Goal: Task Accomplishment & Management: Manage account settings

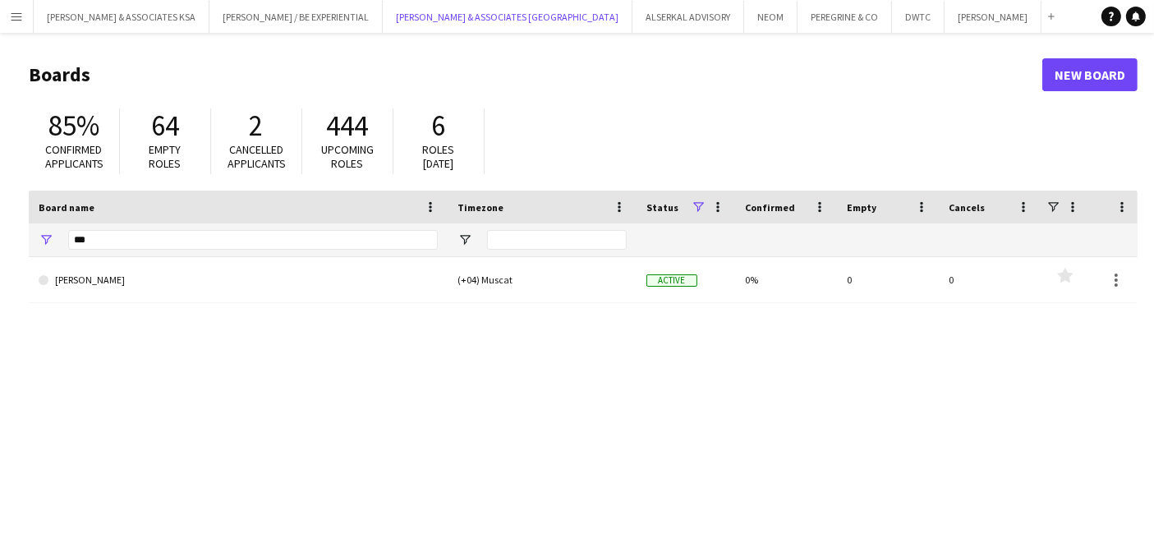
click at [503, 13] on button "[PERSON_NAME] & ASSOCIATES UAE Close" at bounding box center [508, 17] width 250 height 32
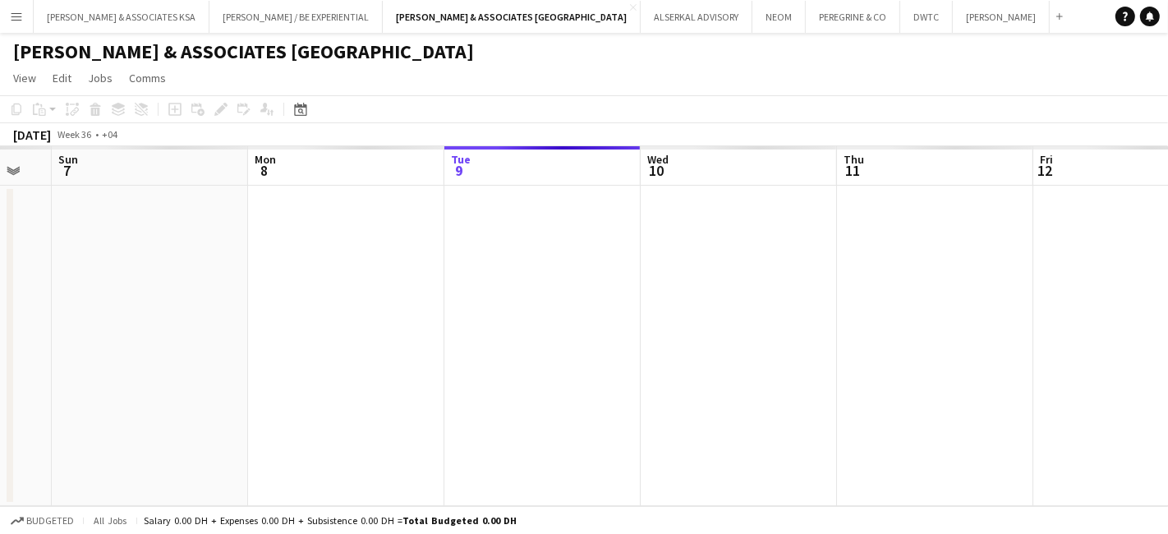
drag, startPoint x: 368, startPoint y: 316, endPoint x: 1116, endPoint y: 318, distance: 747.6
click at [1116, 318] on app-calendar-viewport "Fri 5 Sat 6 Sun 7 Mon 8 Tue 9 Wed 10 Thu 11 Fri 12 Sat 13 Sun 14 Mon 15" at bounding box center [584, 326] width 1168 height 360
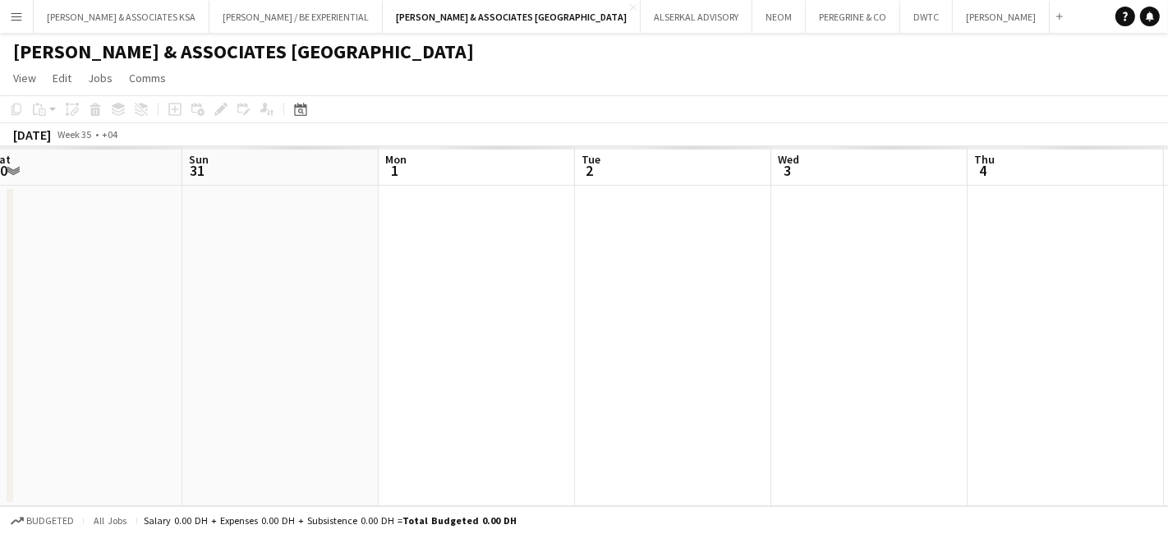
drag, startPoint x: 891, startPoint y: 366, endPoint x: 1047, endPoint y: 365, distance: 156.1
click at [1153, 366] on app-calendar-viewport "Thu 28 Fri 29 Sat 30 Sun 31 Mon 1 Tue 2 Wed 3 Thu 4 Fri 5 Sat 6 Sun 7" at bounding box center [584, 326] width 1168 height 360
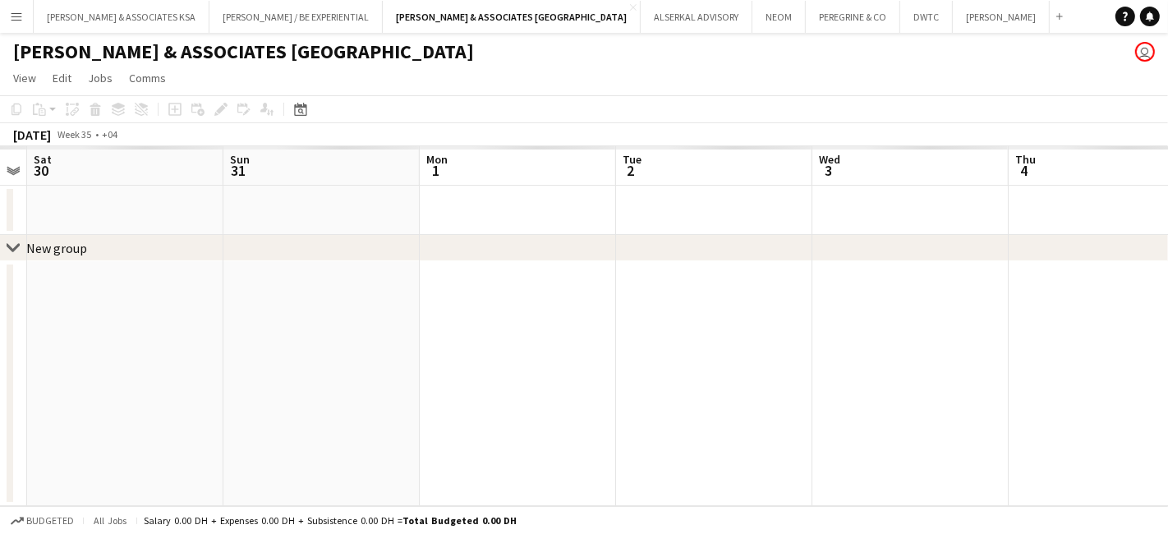
drag, startPoint x: 370, startPoint y: 384, endPoint x: 1167, endPoint y: 386, distance: 796.8
click at [1153, 386] on app-calendar-viewport "Thu 28 Fri 29 Sat 30 Sun 31 Mon 1 Tue 2 Wed 3 Thu 4 Fri 5 Sat 6 Sun 7" at bounding box center [584, 326] width 1168 height 360
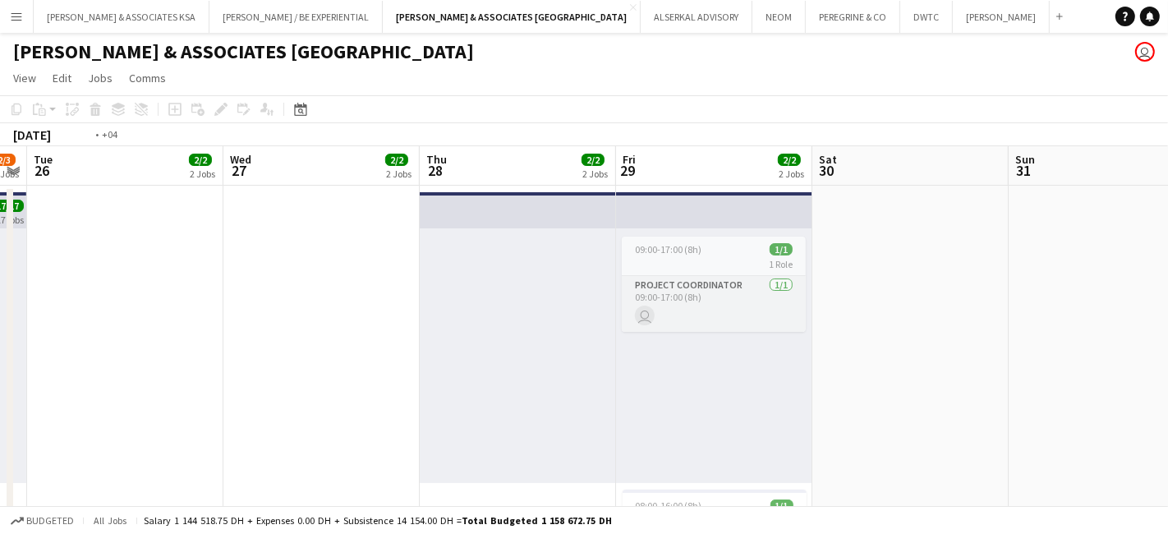
drag, startPoint x: 416, startPoint y: 375, endPoint x: 1167, endPoint y: 406, distance: 751.5
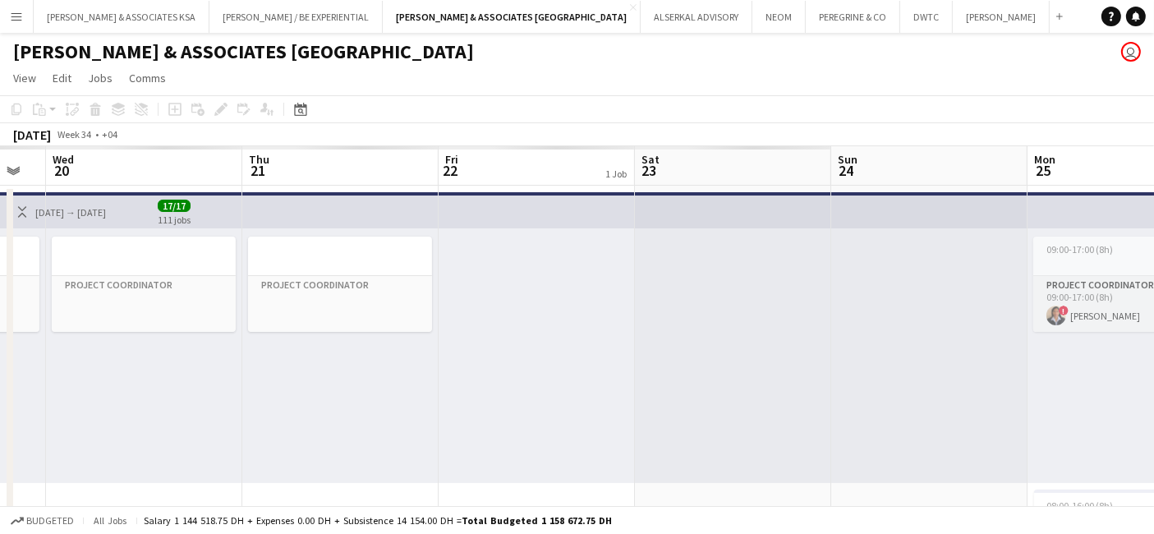
drag, startPoint x: 126, startPoint y: 384, endPoint x: 579, endPoint y: 388, distance: 453.5
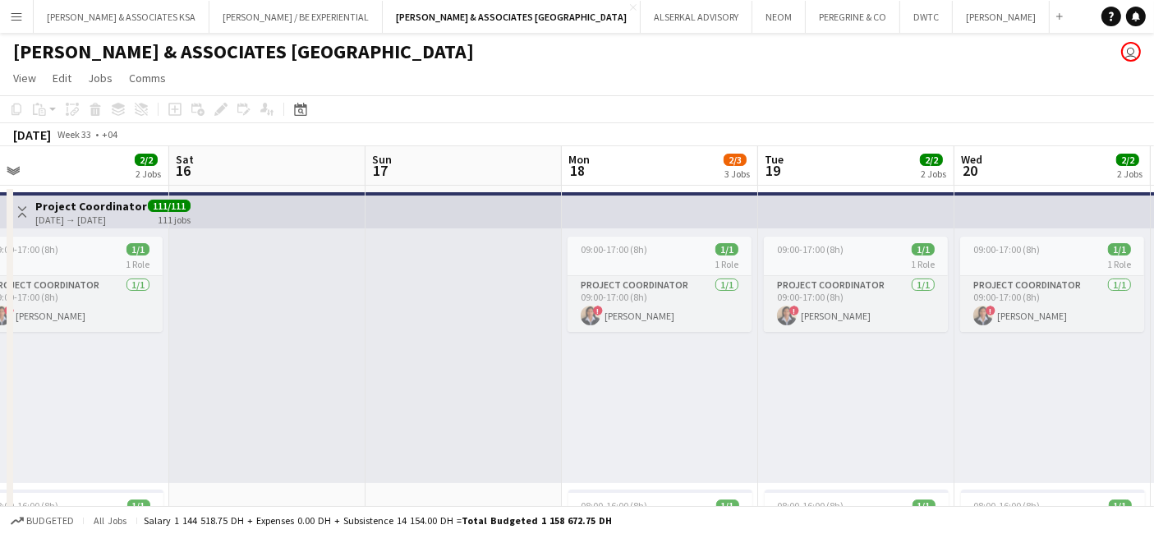
drag, startPoint x: 183, startPoint y: 394, endPoint x: 1093, endPoint y: 414, distance: 910.4
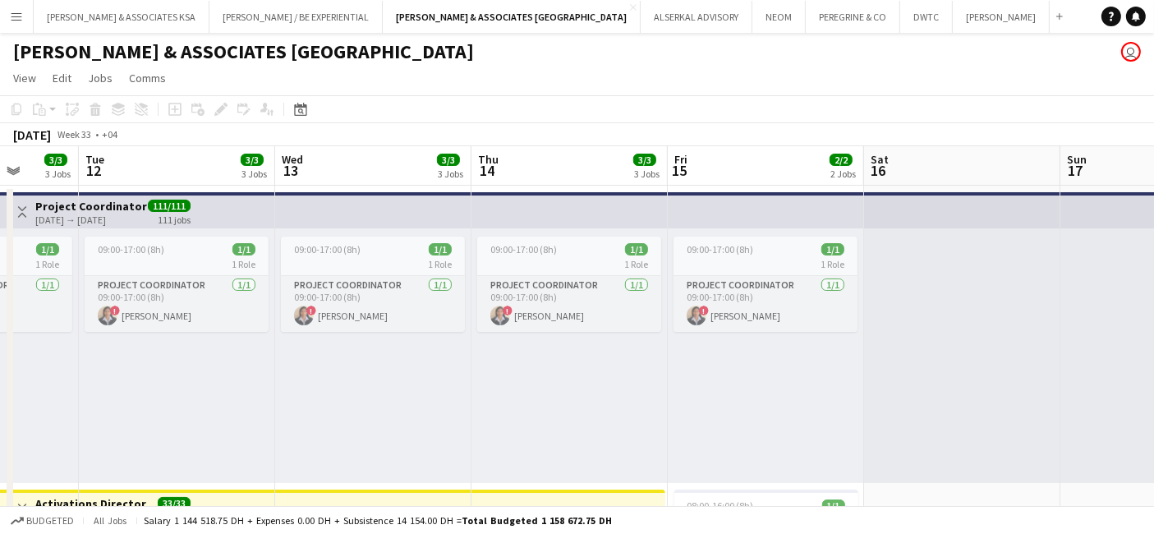
drag, startPoint x: 443, startPoint y: 410, endPoint x: 741, endPoint y: 424, distance: 298.5
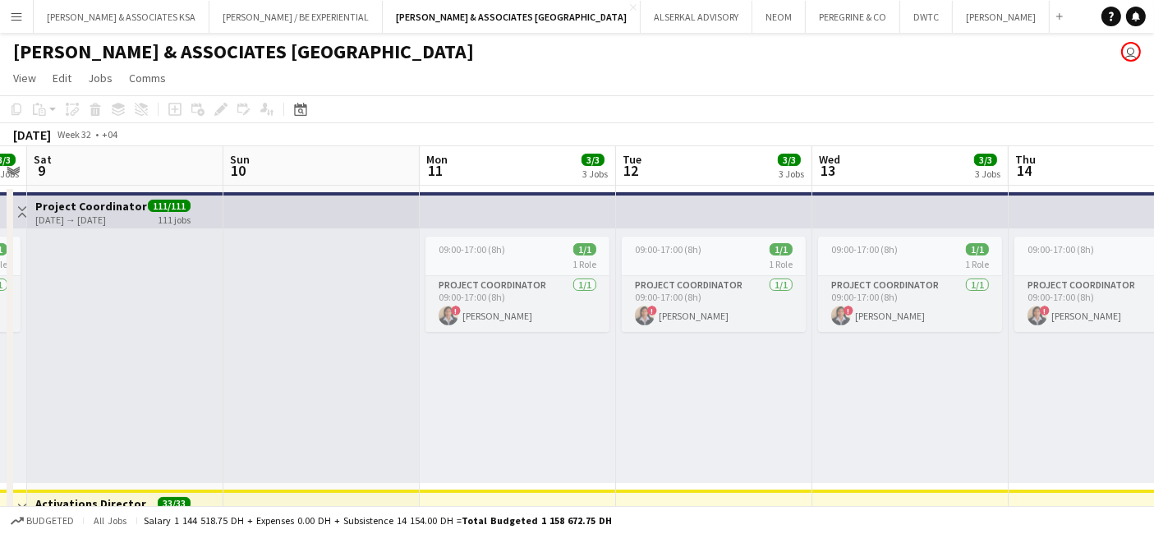
drag, startPoint x: 522, startPoint y: 426, endPoint x: 775, endPoint y: 416, distance: 253.2
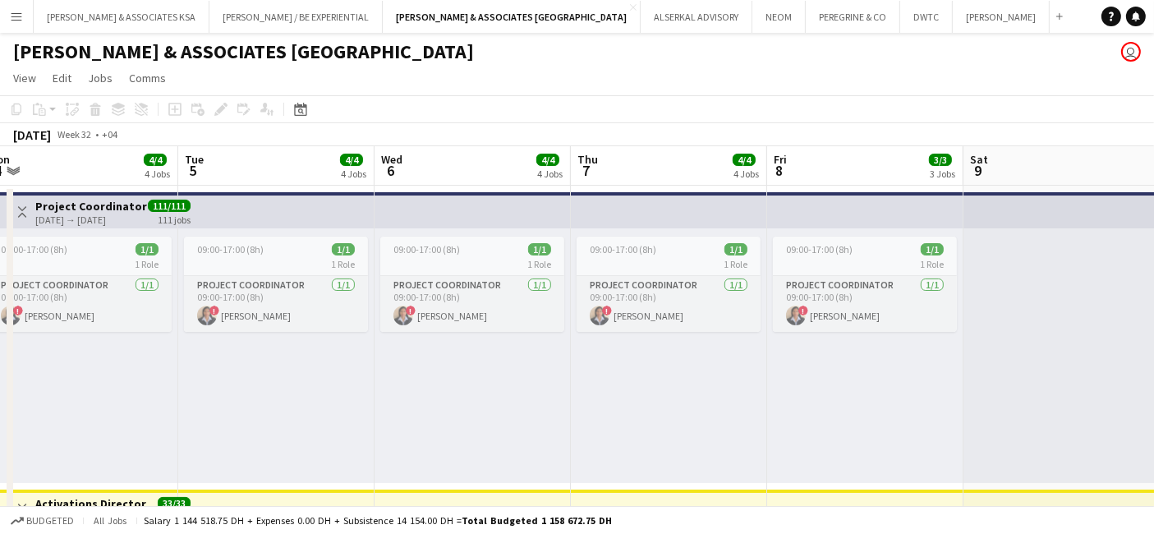
drag, startPoint x: 187, startPoint y: 413, endPoint x: 1056, endPoint y: 499, distance: 873.3
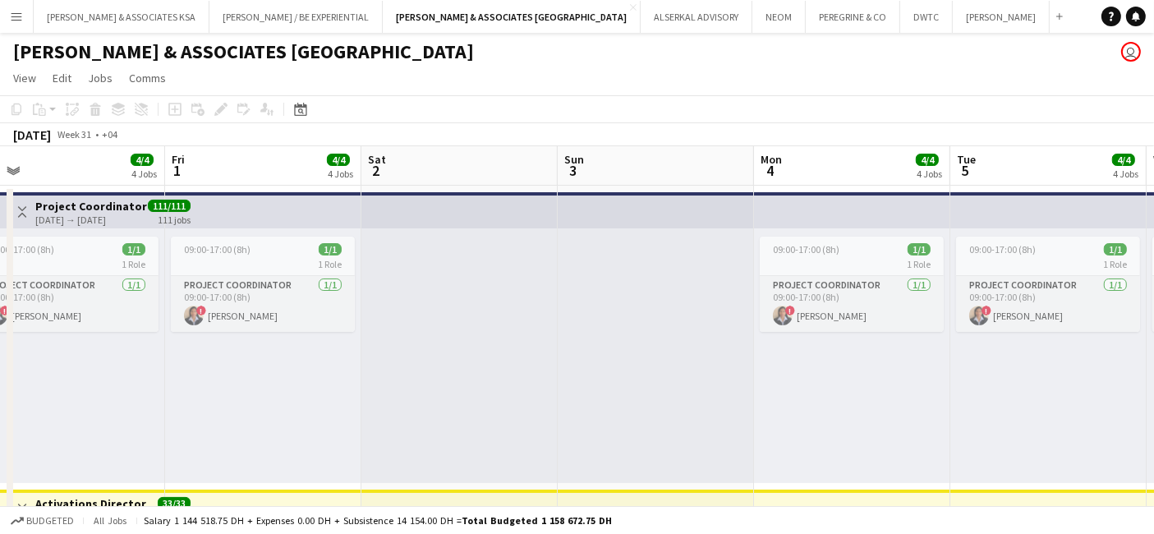
drag, startPoint x: 967, startPoint y: 452, endPoint x: 626, endPoint y: 455, distance: 340.9
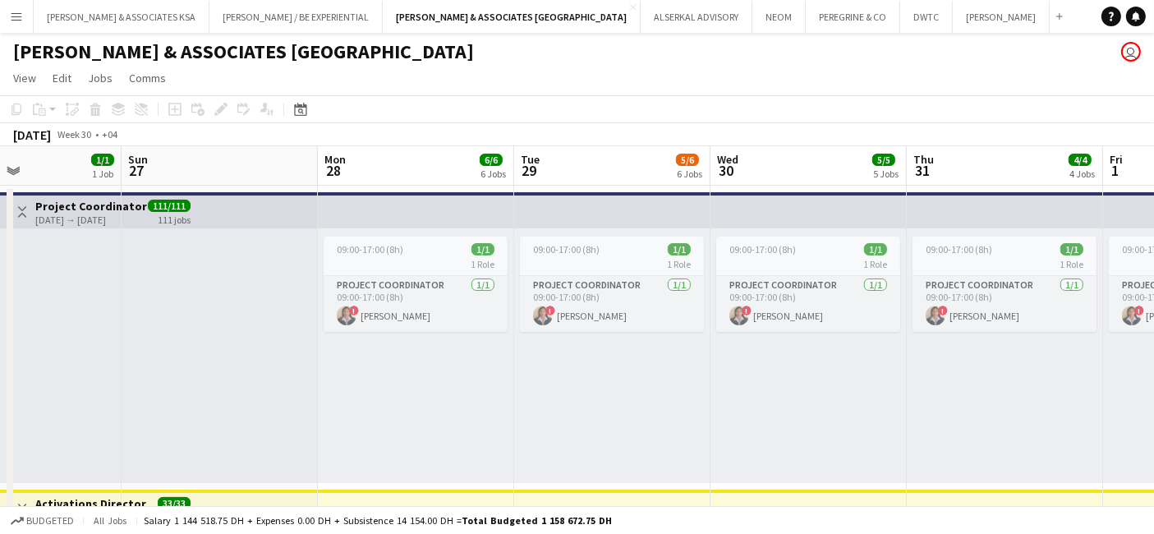
drag, startPoint x: 210, startPoint y: 457, endPoint x: 1098, endPoint y: 460, distance: 888.0
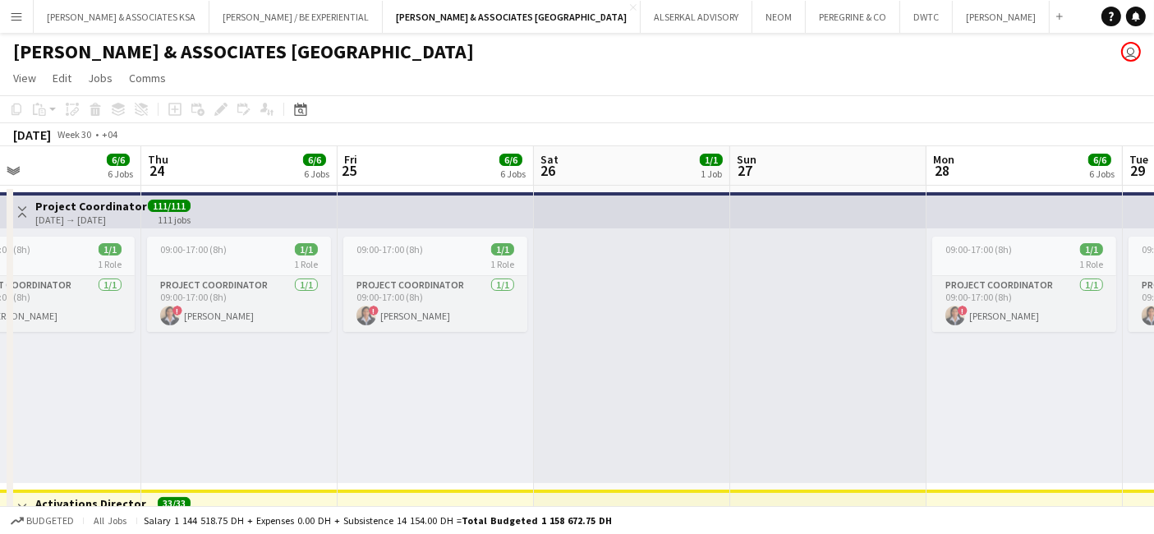
drag, startPoint x: 518, startPoint y: 389, endPoint x: 1167, endPoint y: 395, distance: 649.0
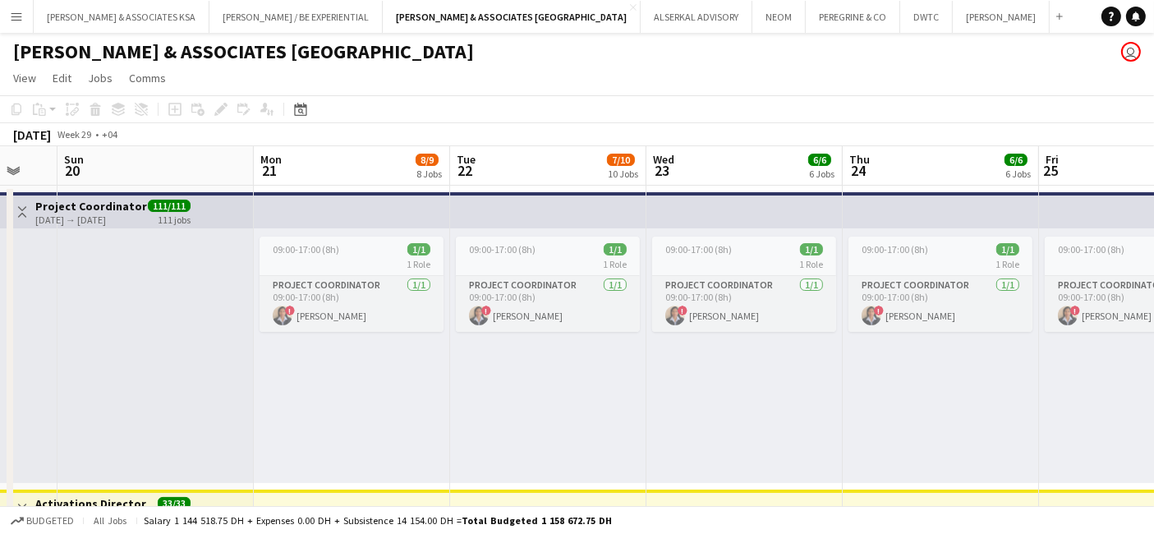
drag, startPoint x: 277, startPoint y: 370, endPoint x: 596, endPoint y: 353, distance: 319.2
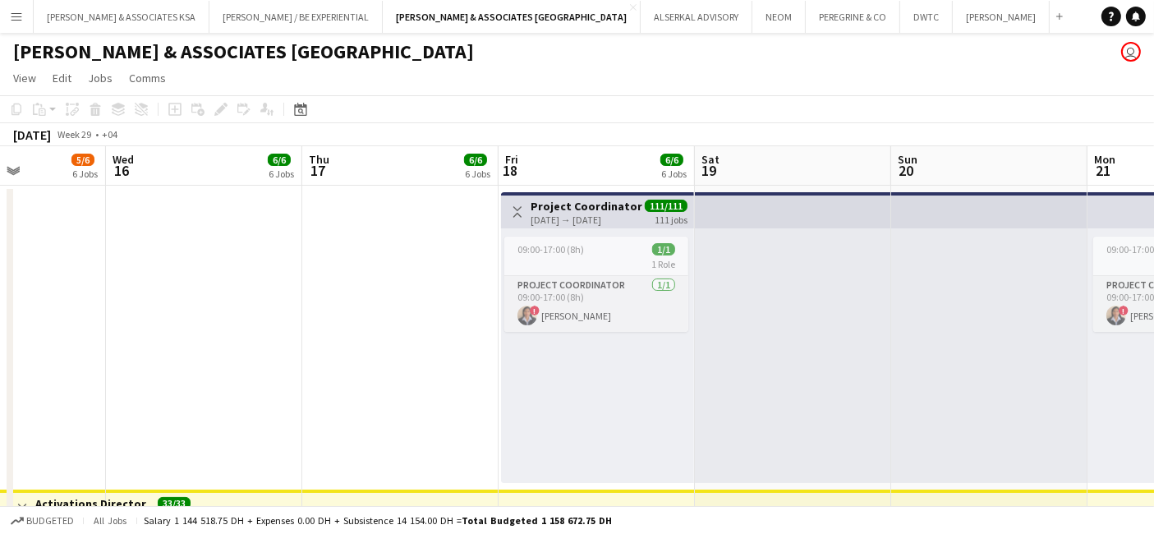
scroll to position [0, 482]
drag, startPoint x: 252, startPoint y: 352, endPoint x: 1110, endPoint y: 375, distance: 857.9
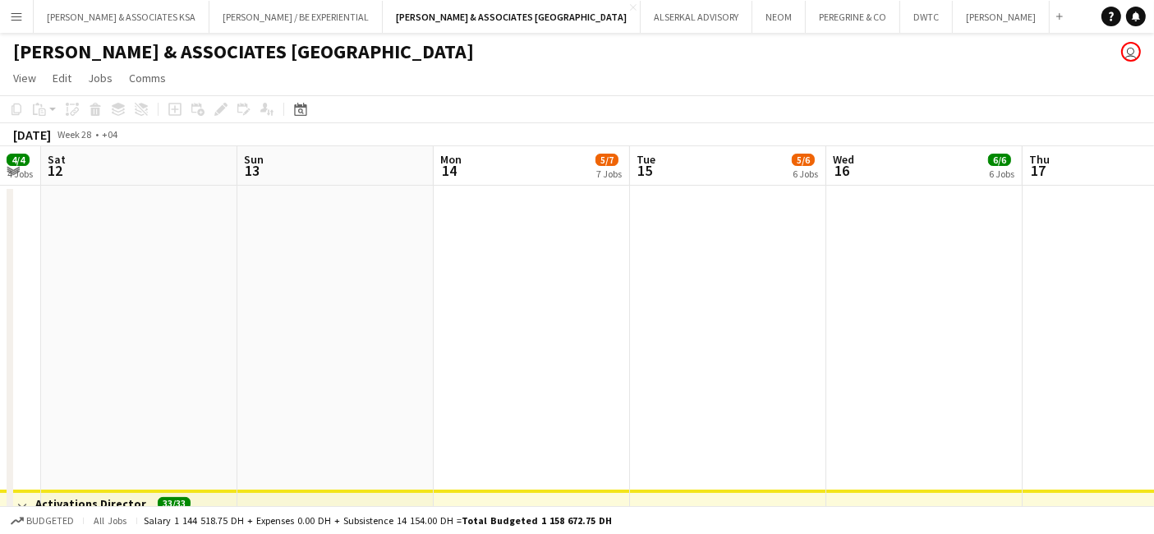
drag, startPoint x: 355, startPoint y: 370, endPoint x: 593, endPoint y: 397, distance: 239.8
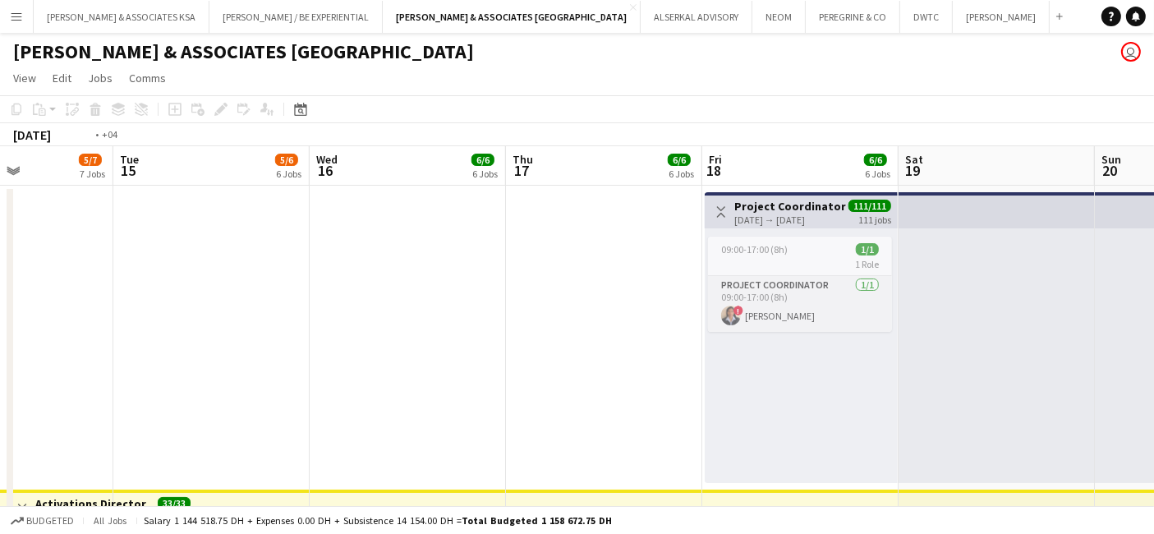
scroll to position [0, 529]
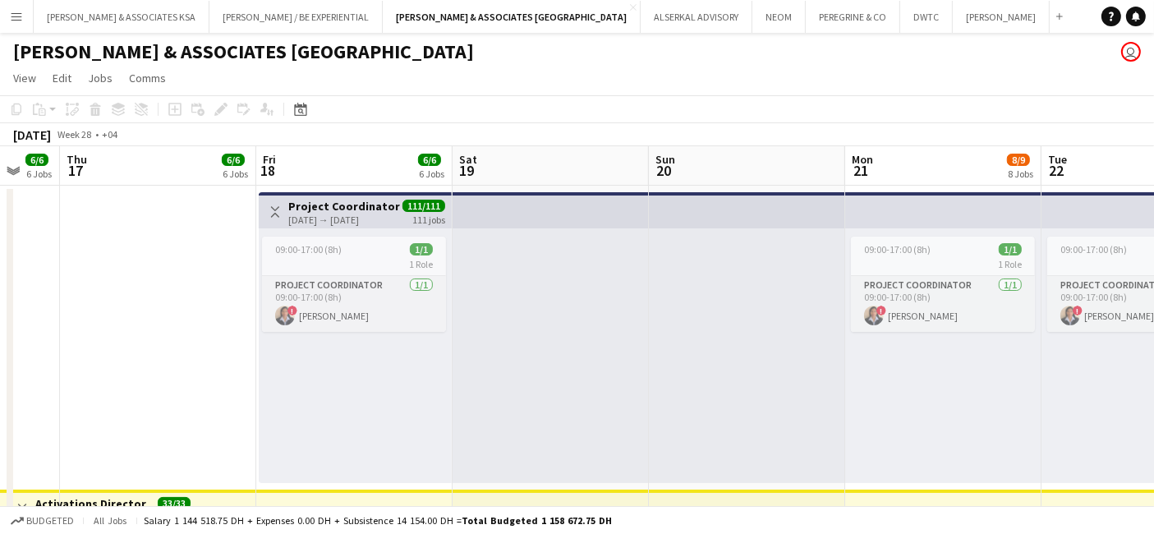
drag, startPoint x: 961, startPoint y: 405, endPoint x: 0, endPoint y: 348, distance: 962.8
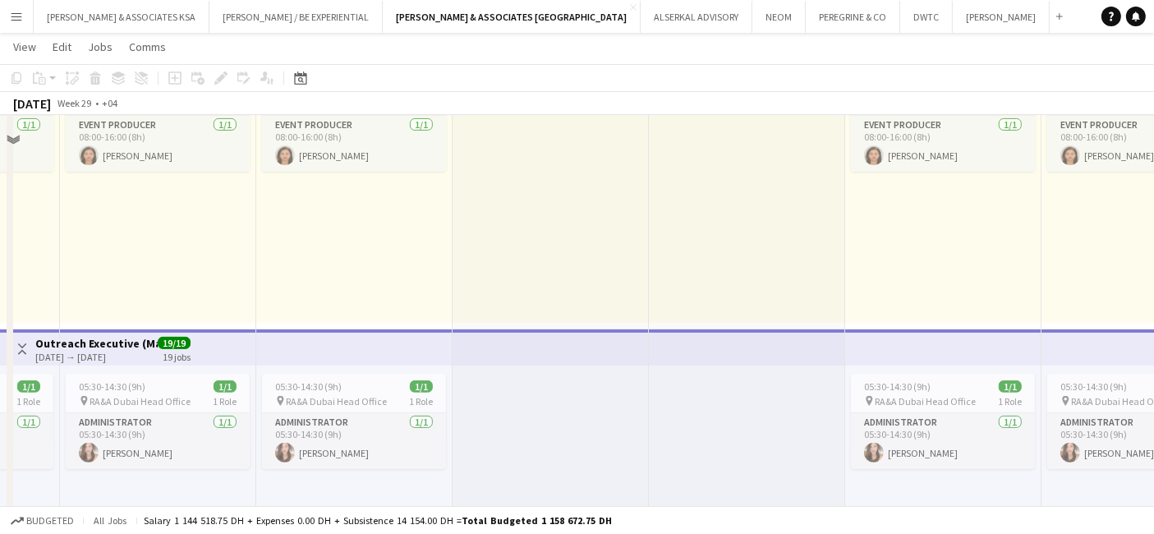
scroll to position [274, 0]
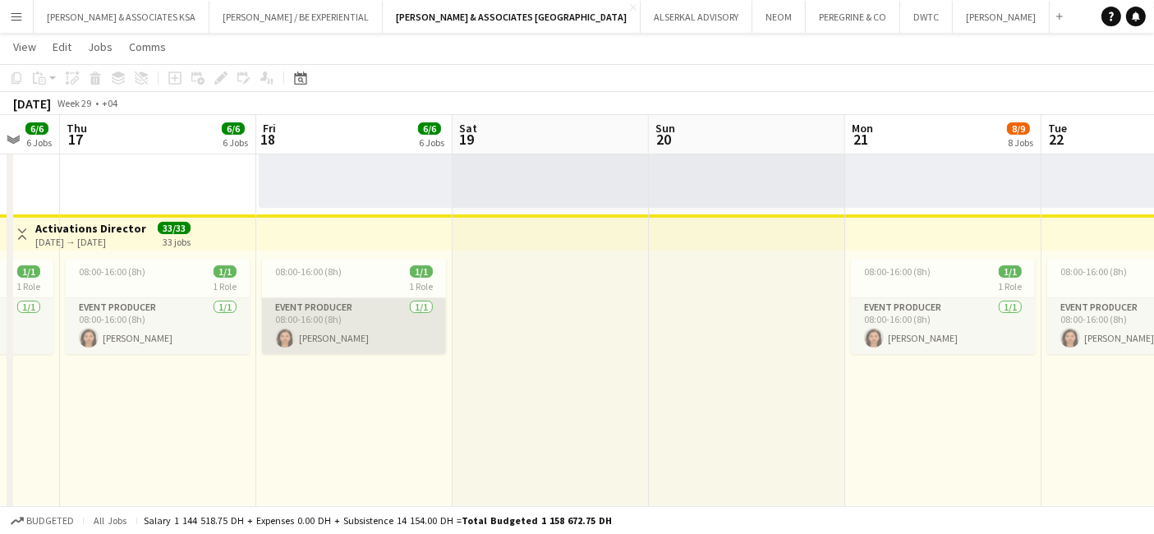
click at [349, 315] on app-card-role "Event Producer [DATE] 08:00-16:00 (8h) [PERSON_NAME]" at bounding box center [354, 326] width 184 height 56
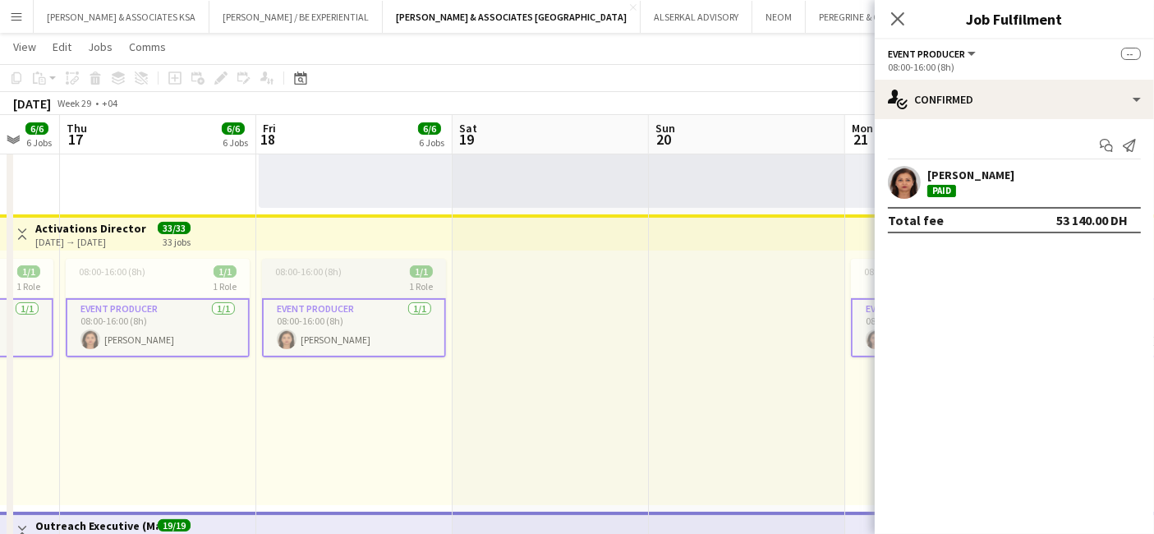
click at [329, 274] on span "08:00-16:00 (8h)" at bounding box center [308, 271] width 67 height 12
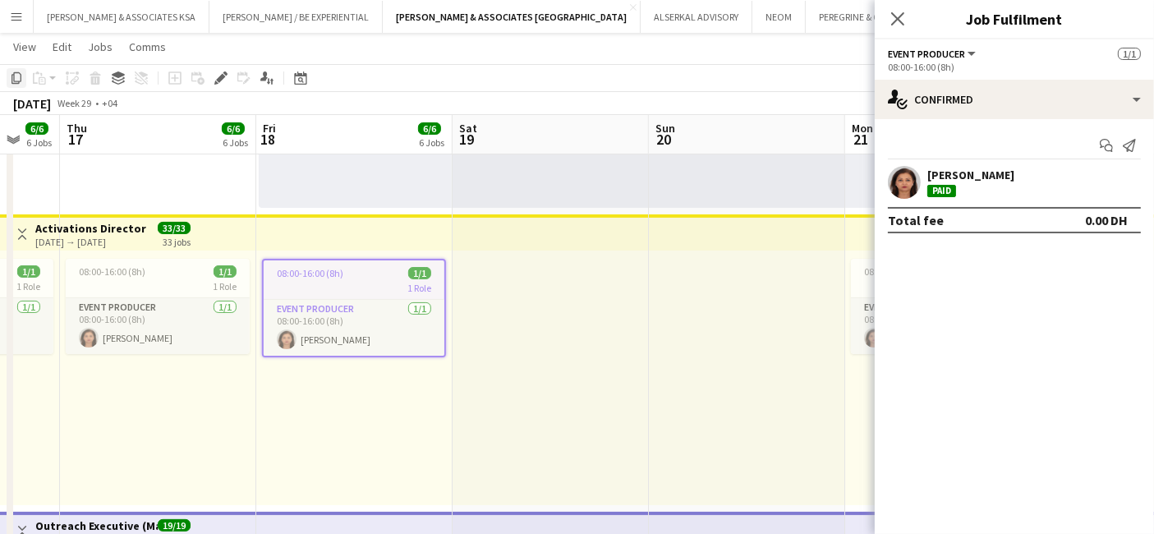
click at [7, 75] on div "Copy" at bounding box center [17, 78] width 20 height 20
click at [15, 76] on icon "Copy" at bounding box center [16, 77] width 13 height 13
click at [301, 382] on div "08:00-16:00 (8h) 1/1 1 Role Event Producer [DATE] 08:00-16:00 (8h) [PERSON_NAME]" at bounding box center [354, 378] width 196 height 255
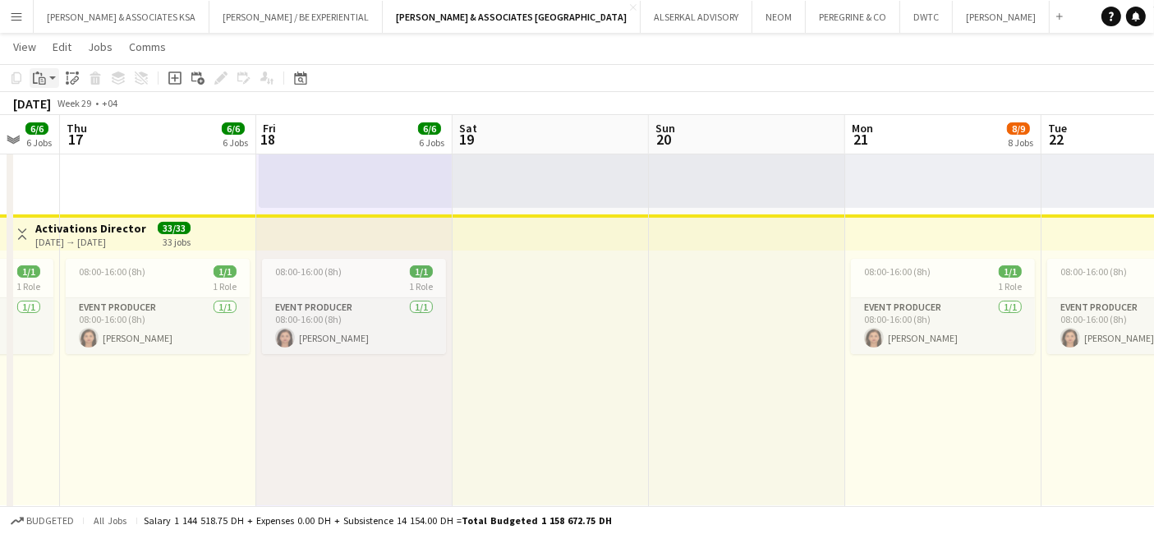
click at [53, 77] on app-action-btn "Paste" at bounding box center [45, 78] width 30 height 20
click at [94, 145] on div "Paste Ctrl+V Paste with crew Ctrl+Shift+V" at bounding box center [120, 123] width 181 height 69
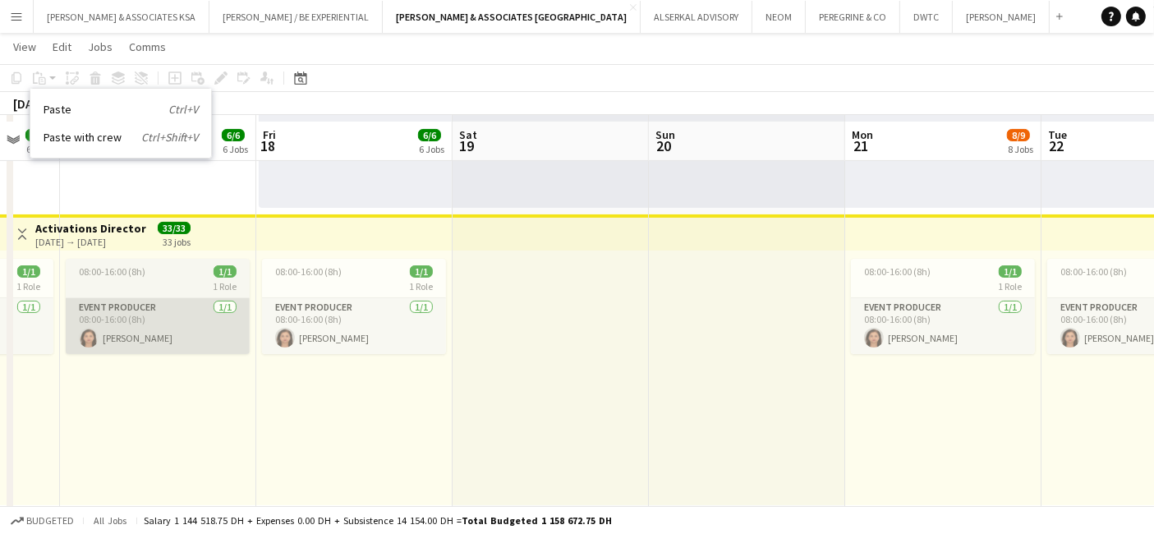
scroll to position [365, 0]
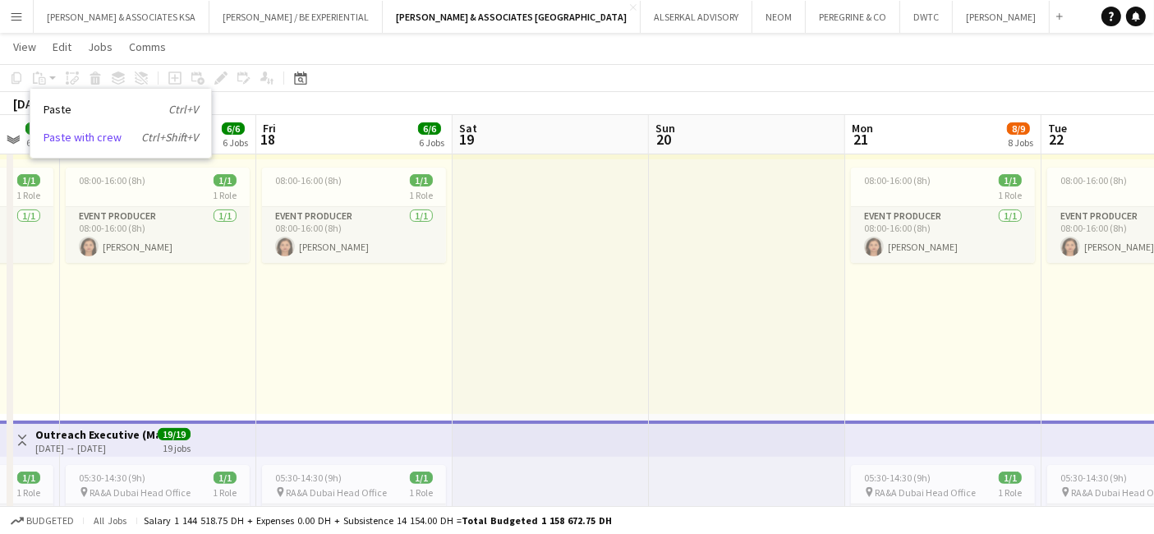
click at [114, 135] on link "Paste with crew Ctrl+Shift+V" at bounding box center [121, 137] width 154 height 15
click at [303, 191] on div "1 Role" at bounding box center [354, 194] width 184 height 13
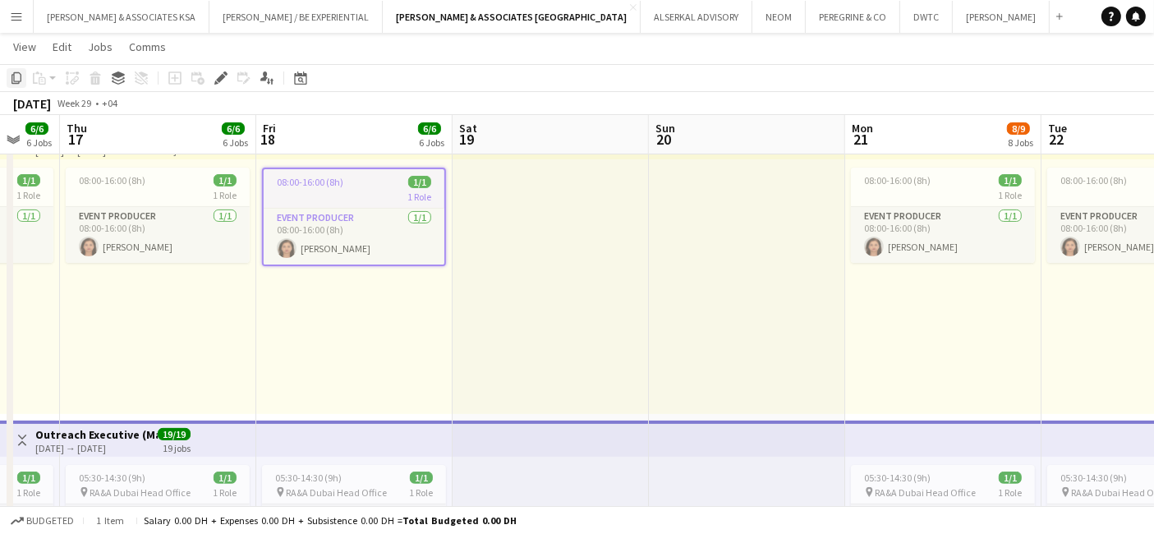
click at [16, 75] on icon "Copy" at bounding box center [16, 77] width 13 height 13
click at [313, 297] on div "08:00-16:00 (8h) 1/1 1 Role Event Producer [DATE] 08:00-16:00 (8h) [PERSON_NAME]" at bounding box center [354, 286] width 196 height 255
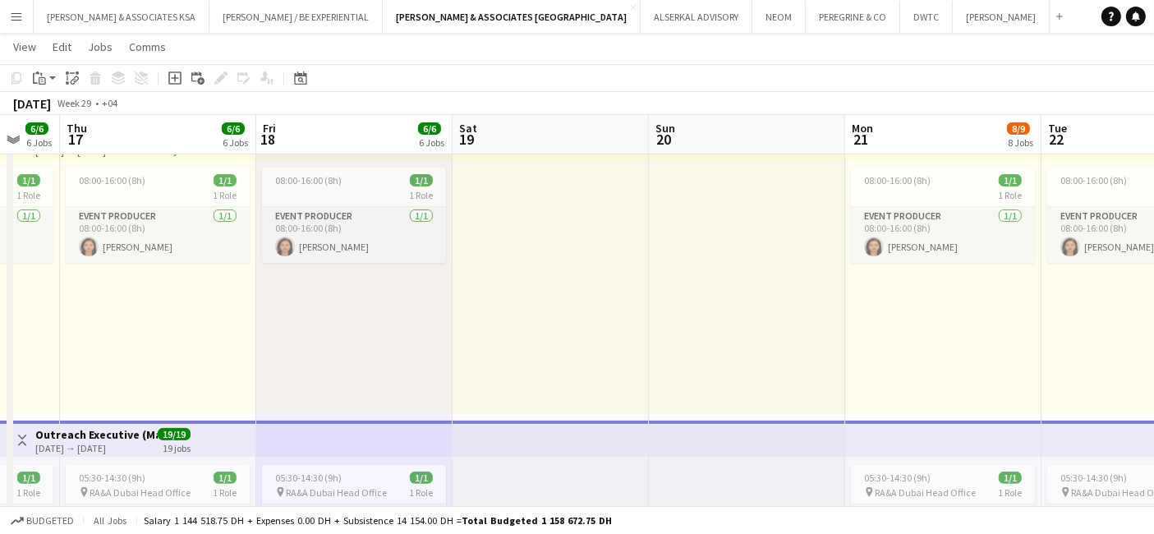
scroll to position [0, 528]
drag, startPoint x: 313, startPoint y: 297, endPoint x: 286, endPoint y: 301, distance: 27.3
click at [286, 301] on div "08:00-16:00 (8h) 1/1 1 Role Event Producer [DATE] 08:00-16:00 (8h) [PERSON_NAME]" at bounding box center [355, 286] width 196 height 255
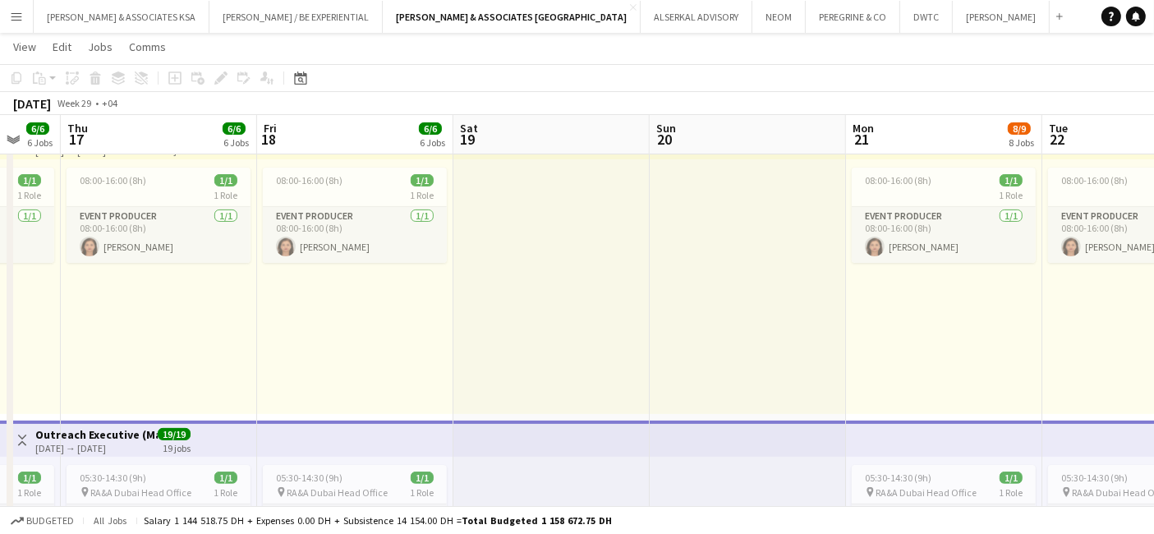
click at [286, 301] on div "08:00-16:00 (8h) 1/1 1 Role Event Producer [DATE] 08:00-16:00 (8h) [PERSON_NAME]" at bounding box center [355, 286] width 196 height 255
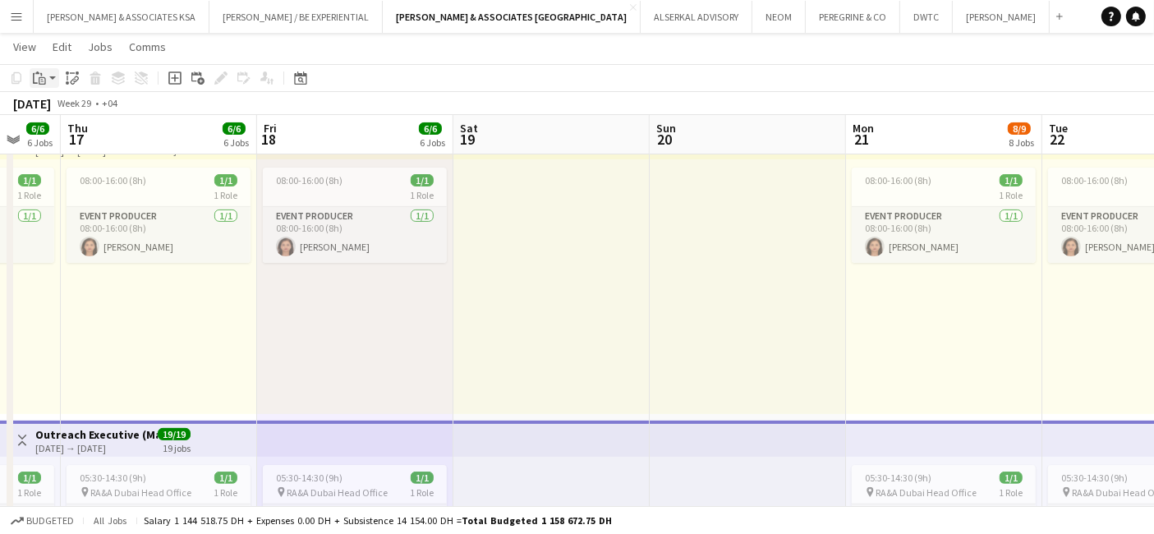
click at [44, 81] on icon "Paste" at bounding box center [39, 77] width 13 height 13
click at [75, 140] on link "Paste with crew Ctrl+Shift+V" at bounding box center [121, 137] width 154 height 15
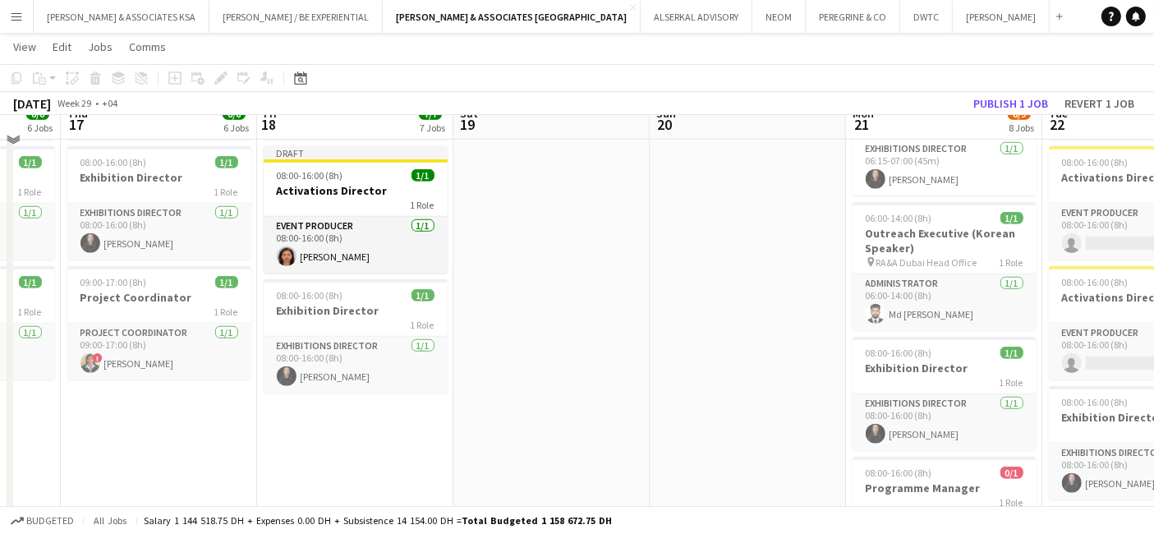
scroll to position [1277, 0]
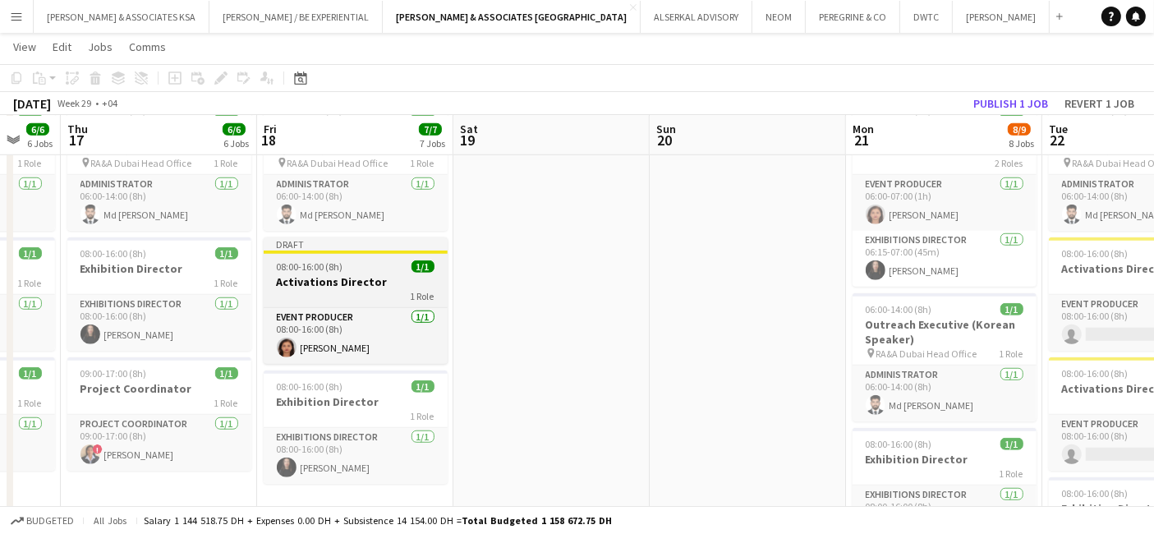
click at [312, 286] on h3 "Activations Director" at bounding box center [356, 281] width 184 height 15
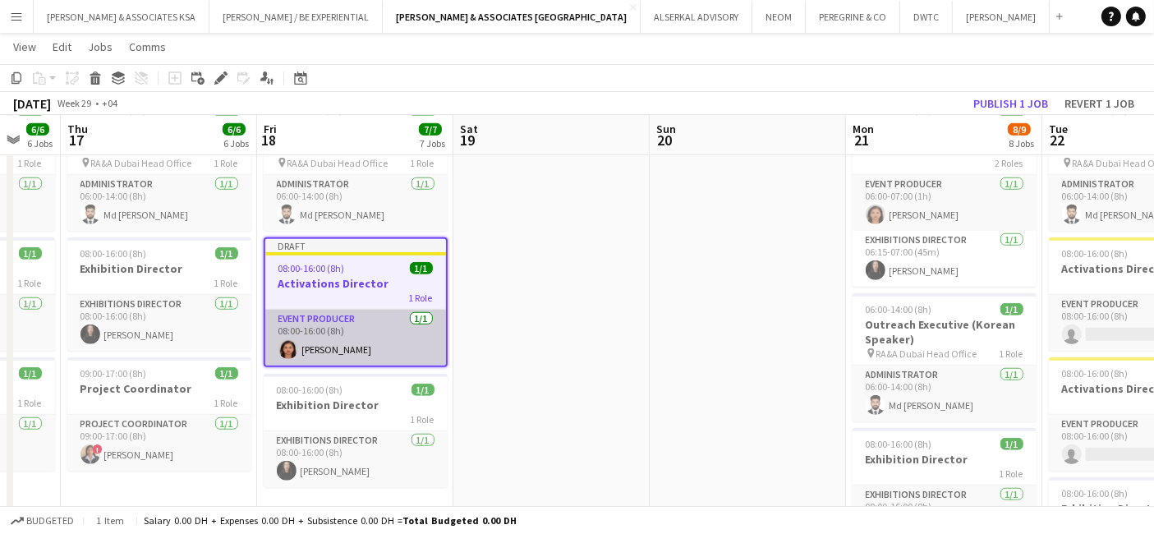
click at [313, 326] on app-card-role "Event Producer [DATE] 08:00-16:00 (8h) [PERSON_NAME]" at bounding box center [355, 338] width 181 height 56
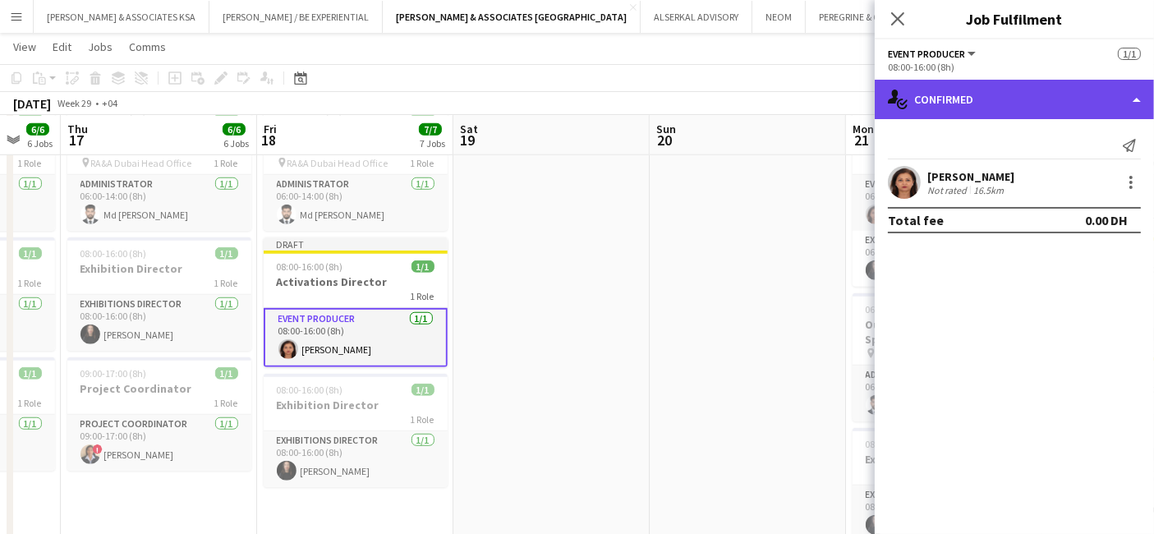
click at [975, 94] on div "single-neutral-actions-check-2 Confirmed" at bounding box center [1014, 99] width 279 height 39
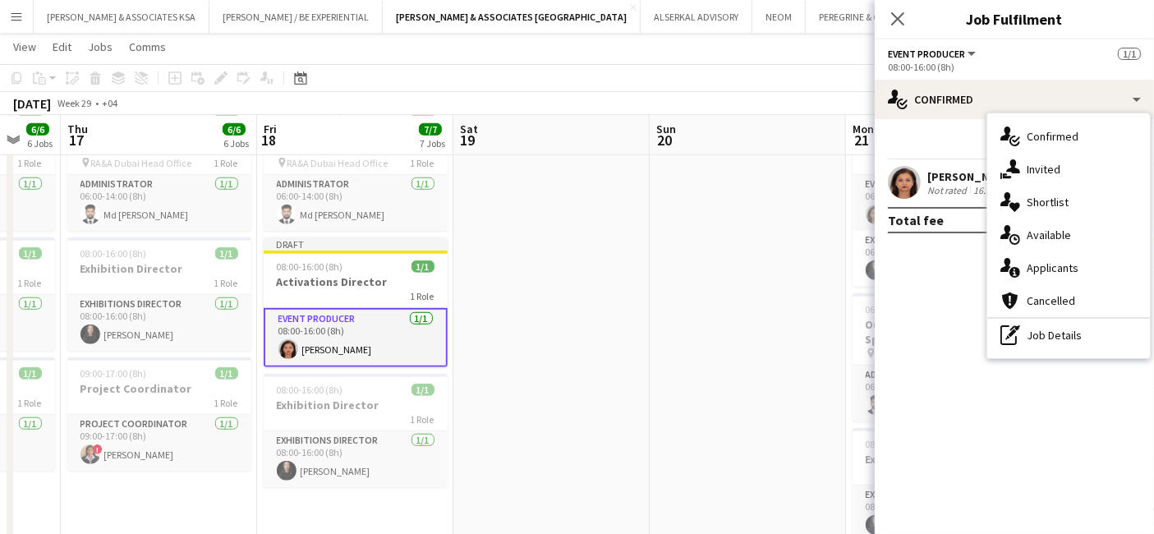
click at [330, 343] on app-card-role "Event Producer [DATE] 08:00-16:00 (8h) [PERSON_NAME]" at bounding box center [356, 337] width 184 height 59
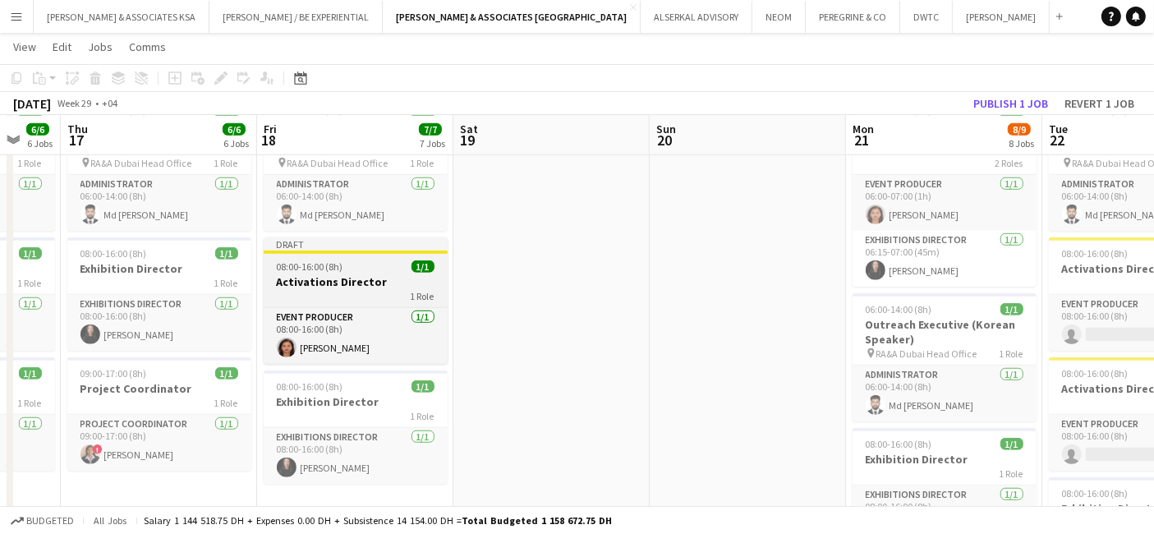
click at [287, 285] on h3 "Activations Director" at bounding box center [356, 281] width 184 height 15
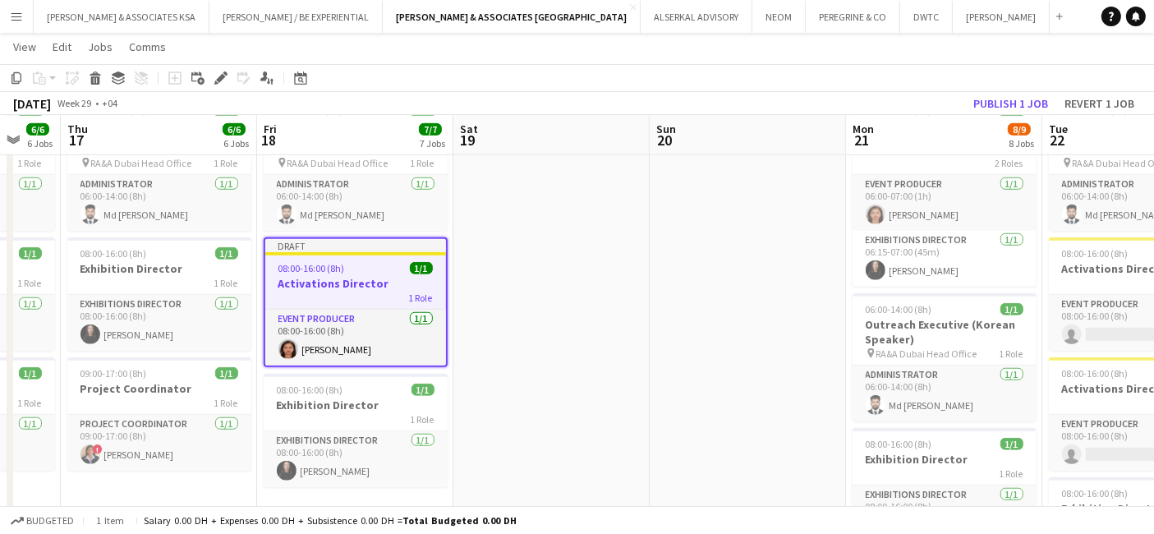
click at [307, 273] on app-job-card "Draft 08:00-16:00 (8h) 1/1 Activations Director 1 Role Event Producer [DATE] 08…" at bounding box center [356, 302] width 184 height 130
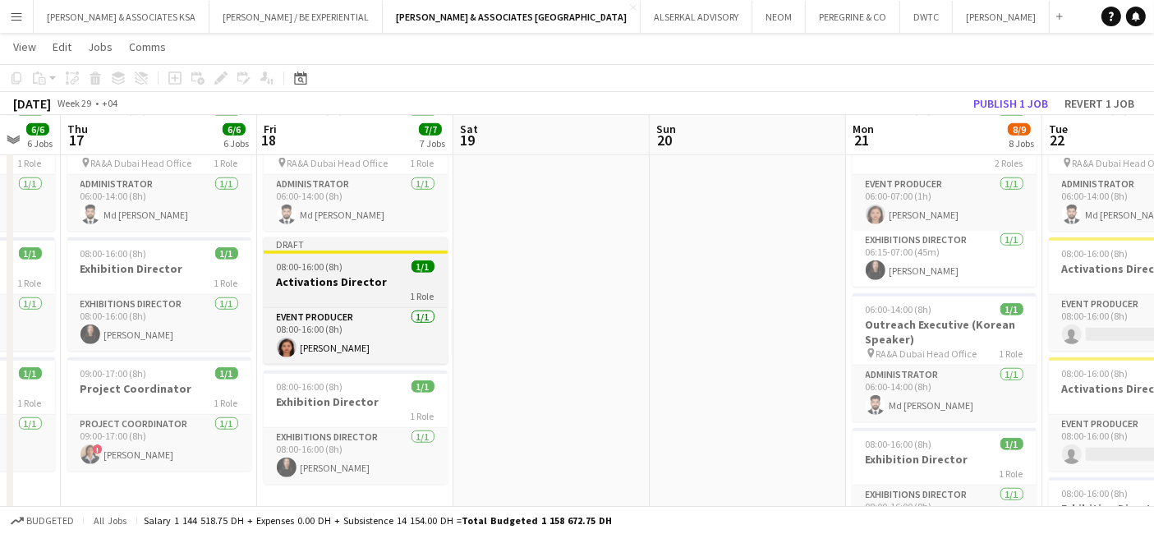
click at [307, 274] on h3 "Activations Director" at bounding box center [356, 281] width 184 height 15
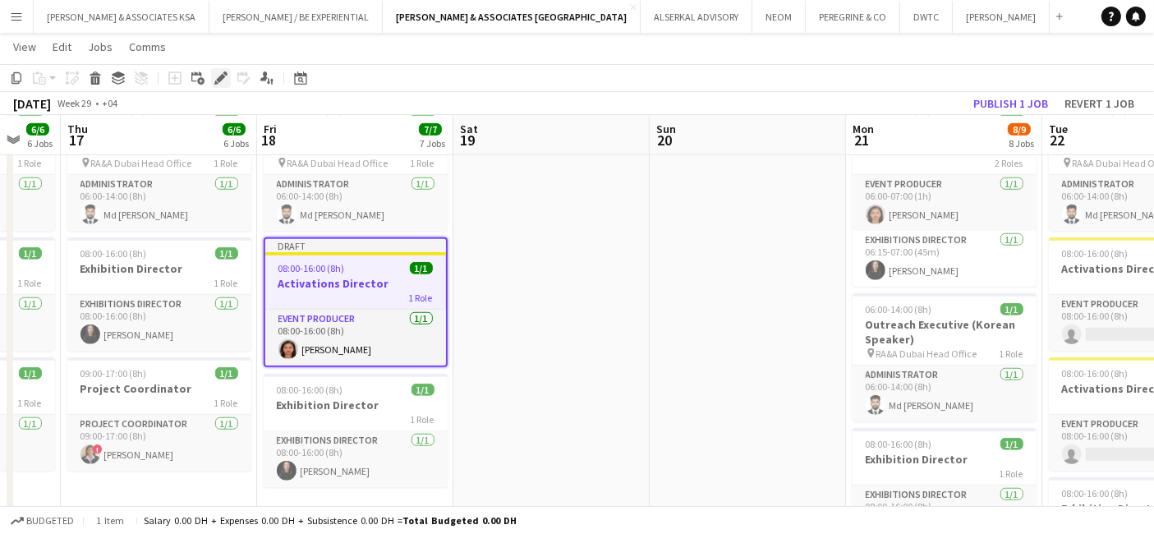
click at [216, 72] on icon "Edit" at bounding box center [220, 77] width 13 height 13
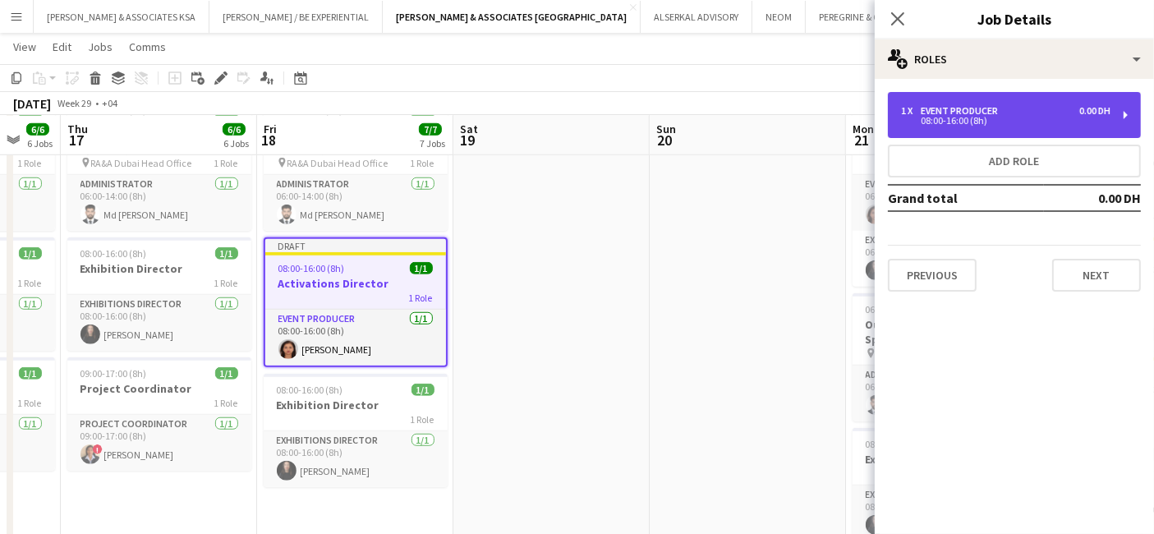
click at [990, 117] on div "08:00-16:00 (8h)" at bounding box center [1005, 121] width 209 height 8
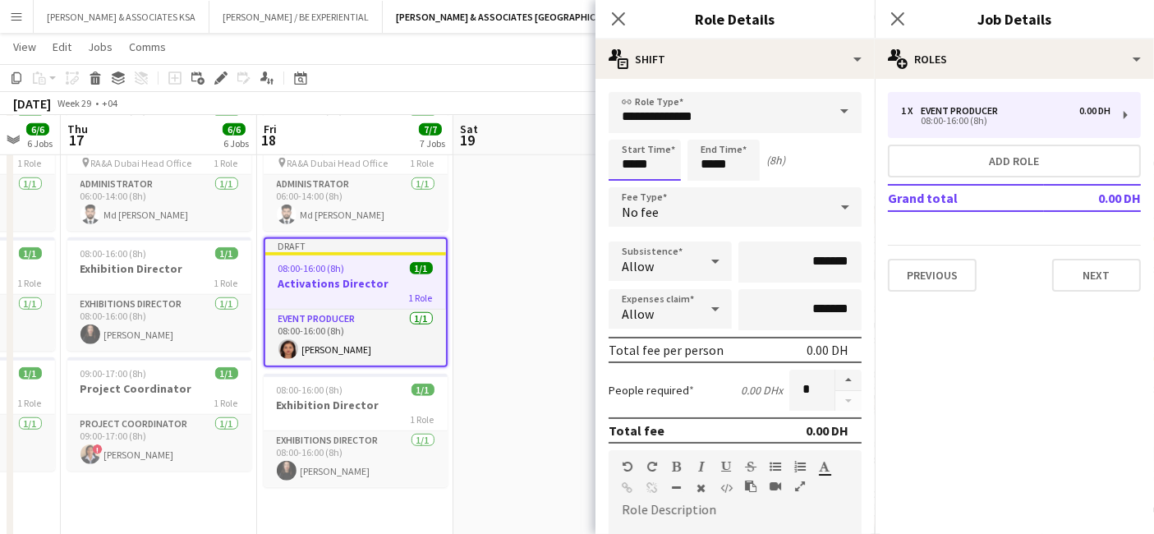
drag, startPoint x: 633, startPoint y: 163, endPoint x: 644, endPoint y: 171, distance: 13.7
click at [636, 166] on input "*****" at bounding box center [645, 160] width 72 height 41
type input "*****"
click at [713, 158] on input "*****" at bounding box center [724, 160] width 72 height 41
type input "*****"
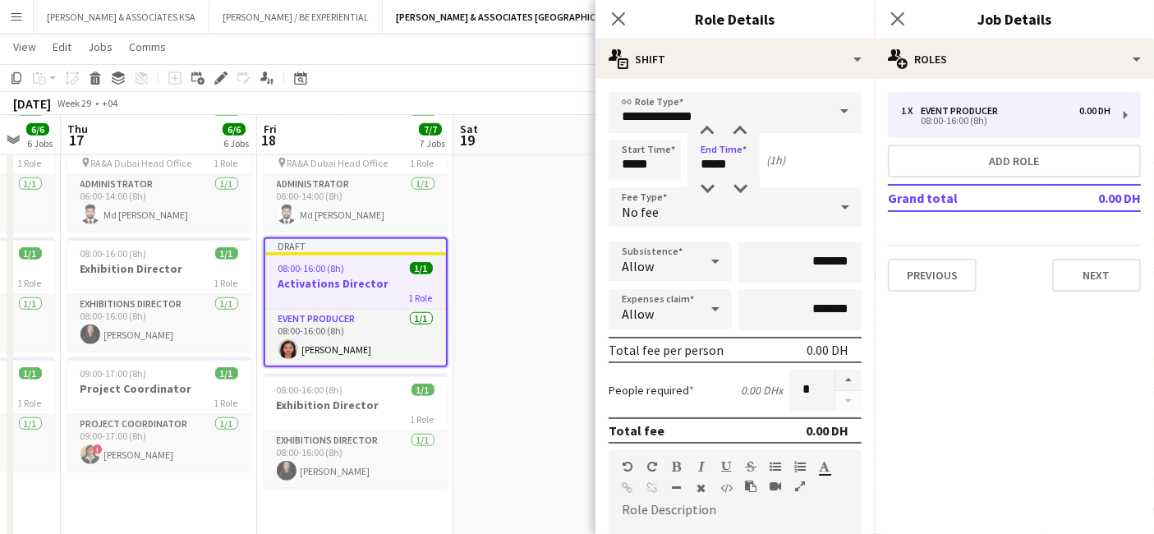
click at [713, 209] on div "No fee" at bounding box center [719, 206] width 220 height 39
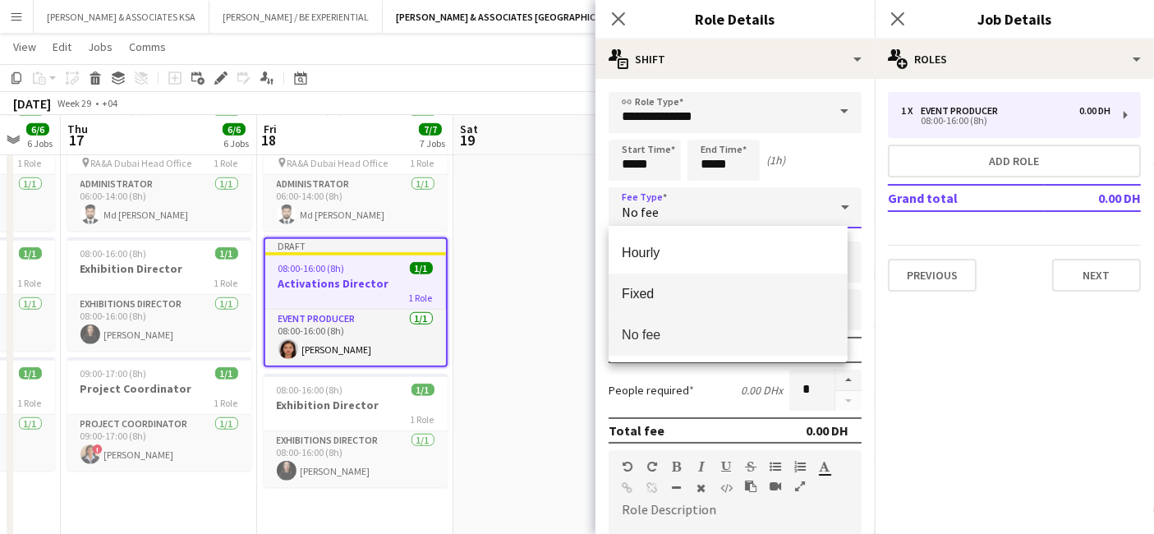
click at [686, 292] on span "Fixed" at bounding box center [728, 294] width 213 height 16
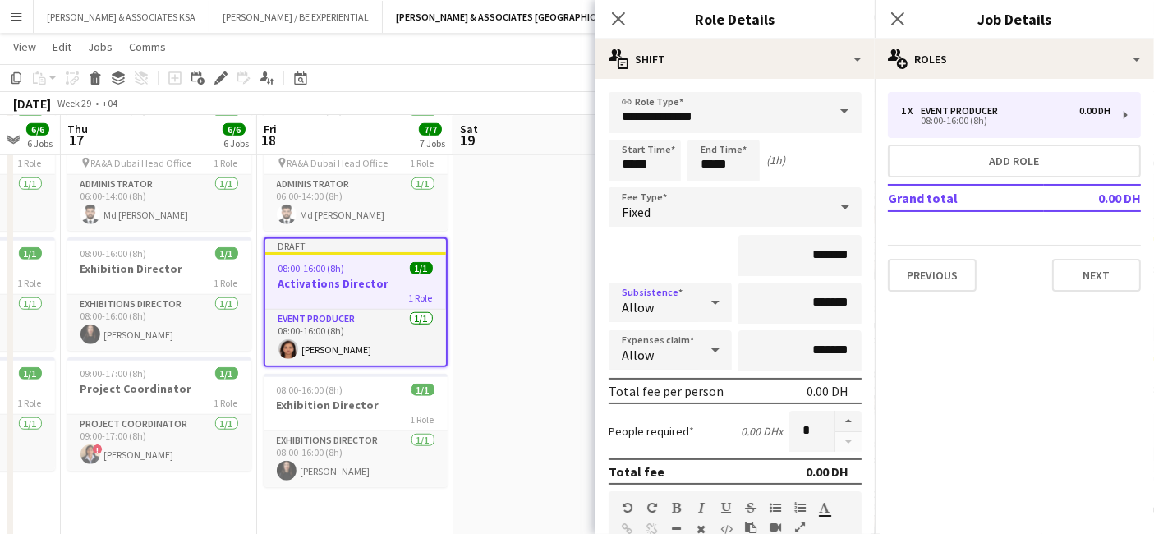
click at [699, 303] on div at bounding box center [715, 302] width 33 height 33
click at [697, 303] on div at bounding box center [577, 267] width 1154 height 534
click at [688, 348] on div "Allow" at bounding box center [654, 349] width 90 height 39
click at [688, 348] on div at bounding box center [577, 267] width 1154 height 534
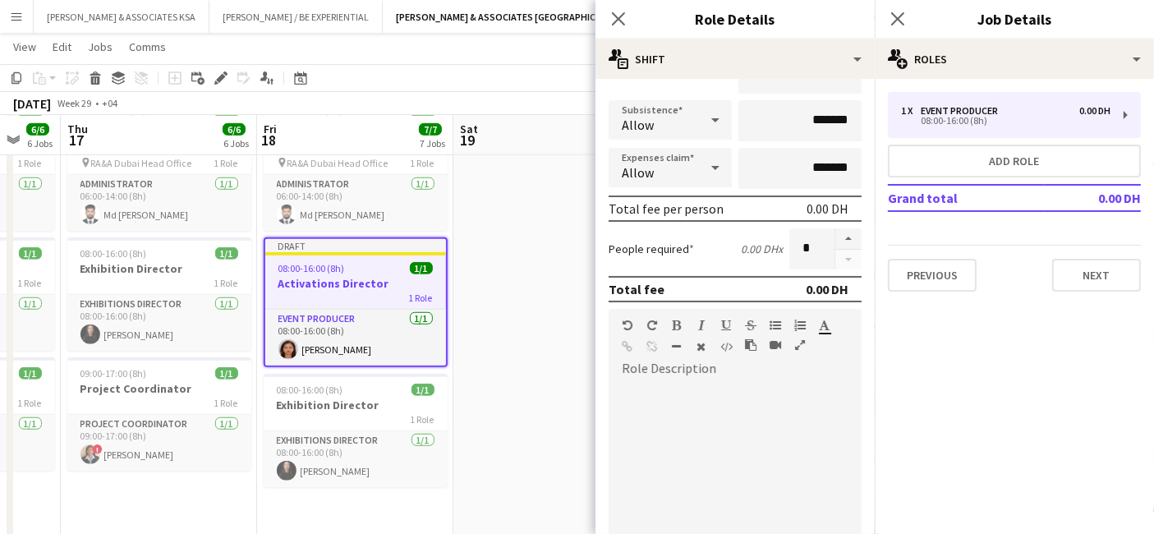
scroll to position [274, 0]
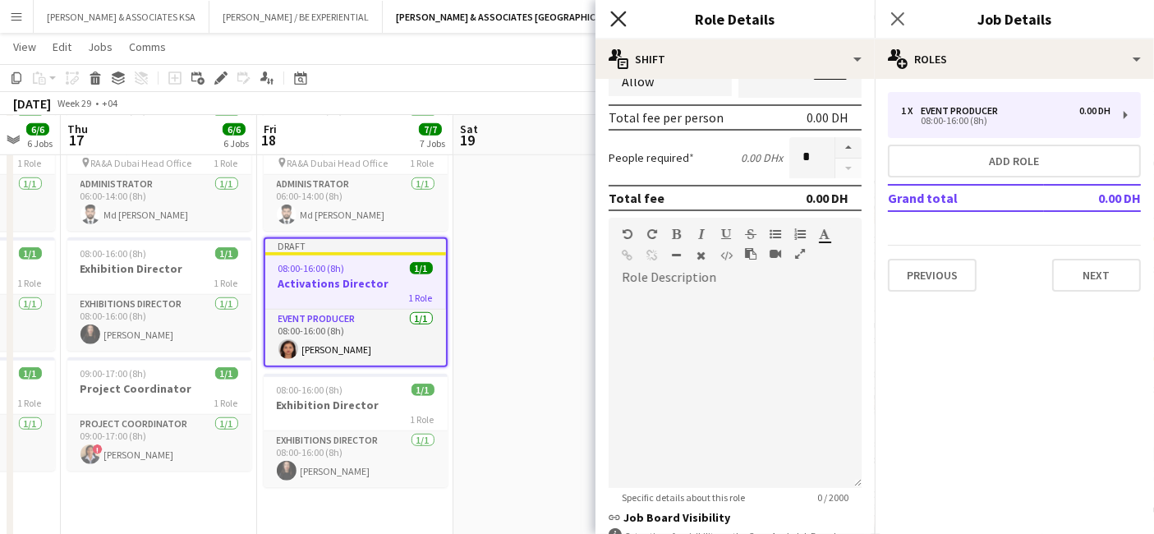
click at [613, 12] on icon at bounding box center [618, 19] width 16 height 16
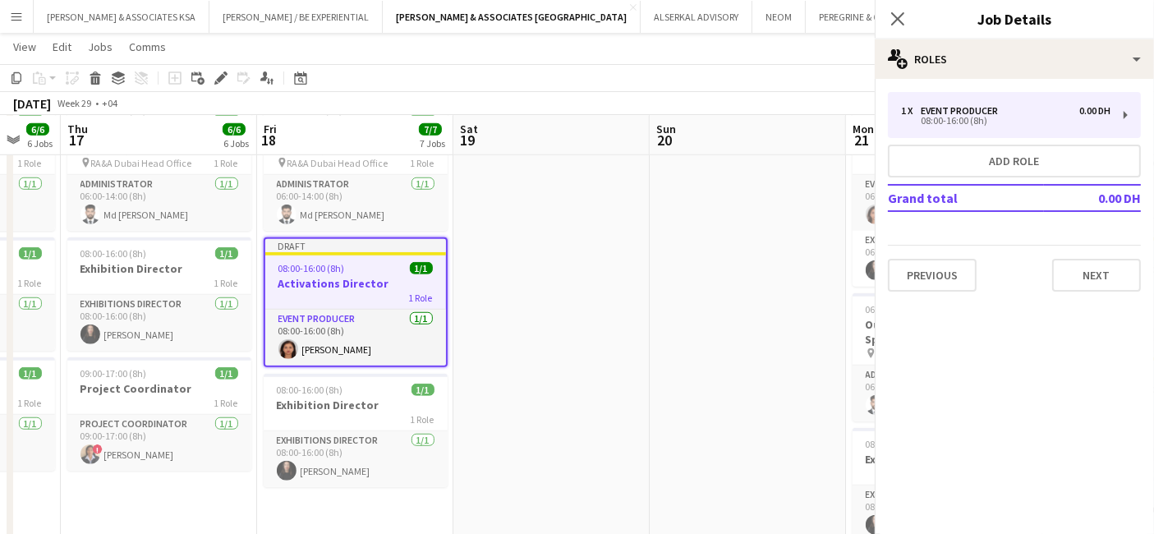
scroll to position [0, 0]
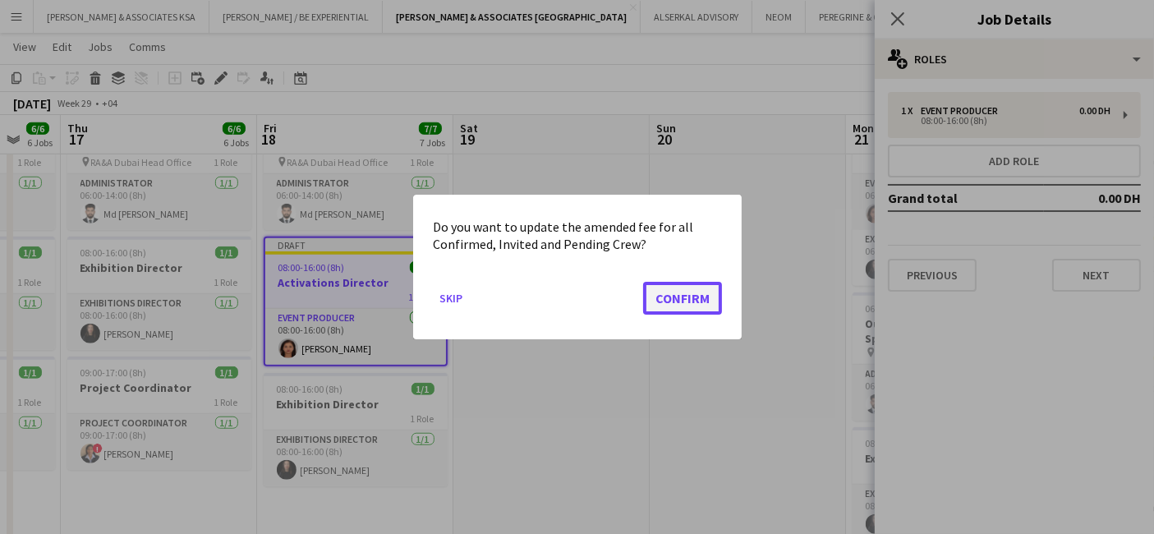
click at [689, 301] on button "Confirm" at bounding box center [682, 298] width 79 height 33
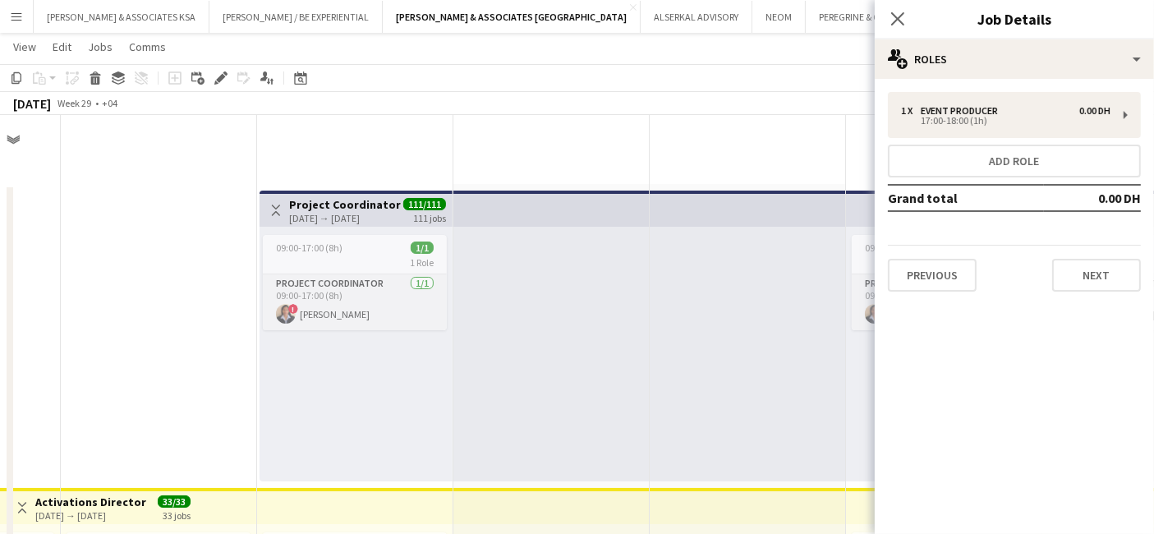
scroll to position [1277, 0]
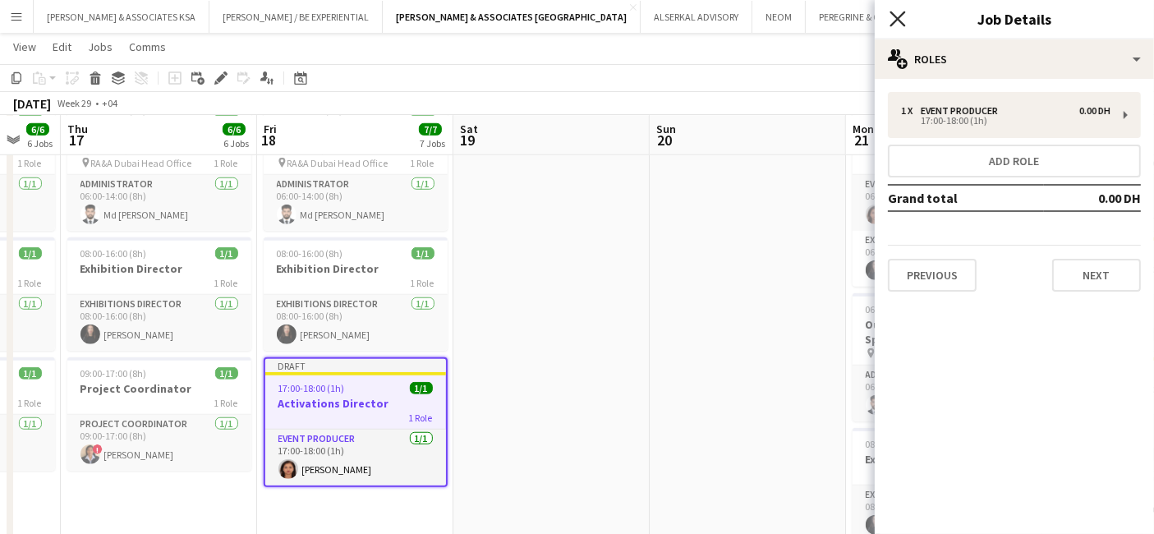
click at [900, 20] on icon "Close pop-in" at bounding box center [898, 19] width 16 height 16
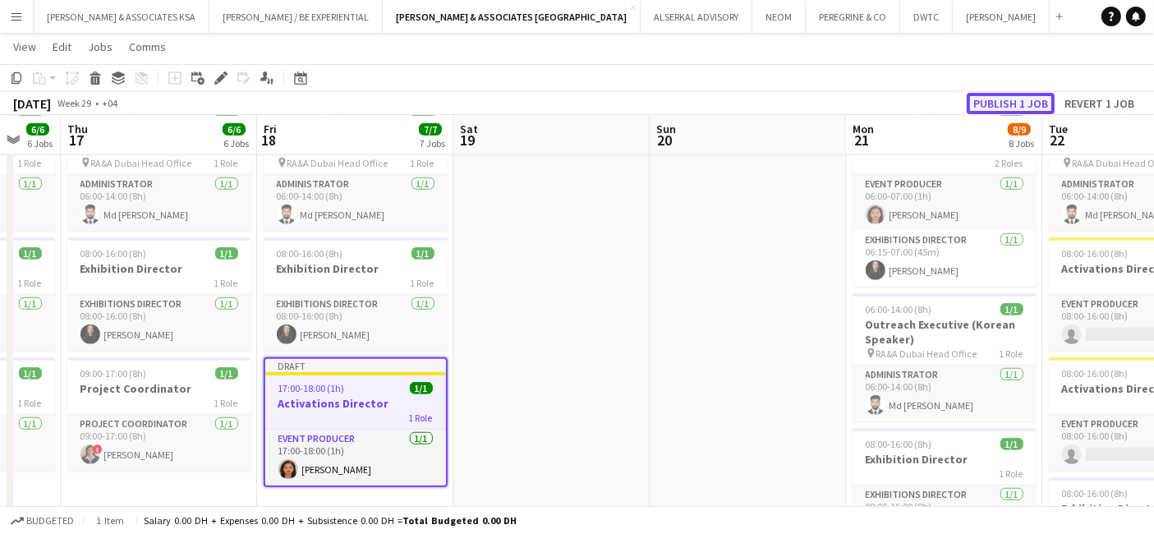
click at [993, 102] on button "Publish 1 job" at bounding box center [1011, 103] width 88 height 21
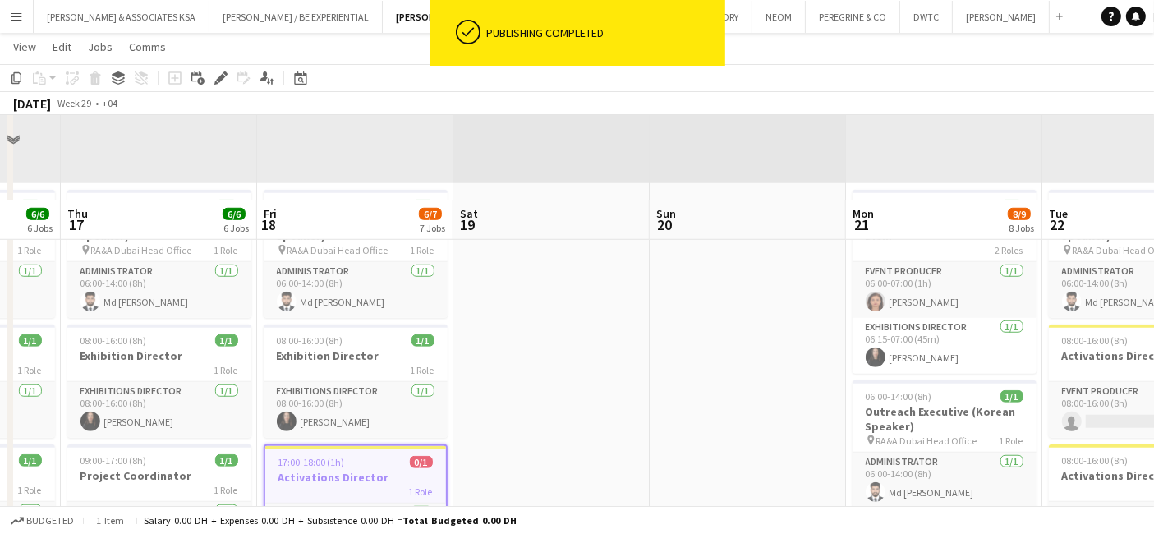
scroll to position [1095, 0]
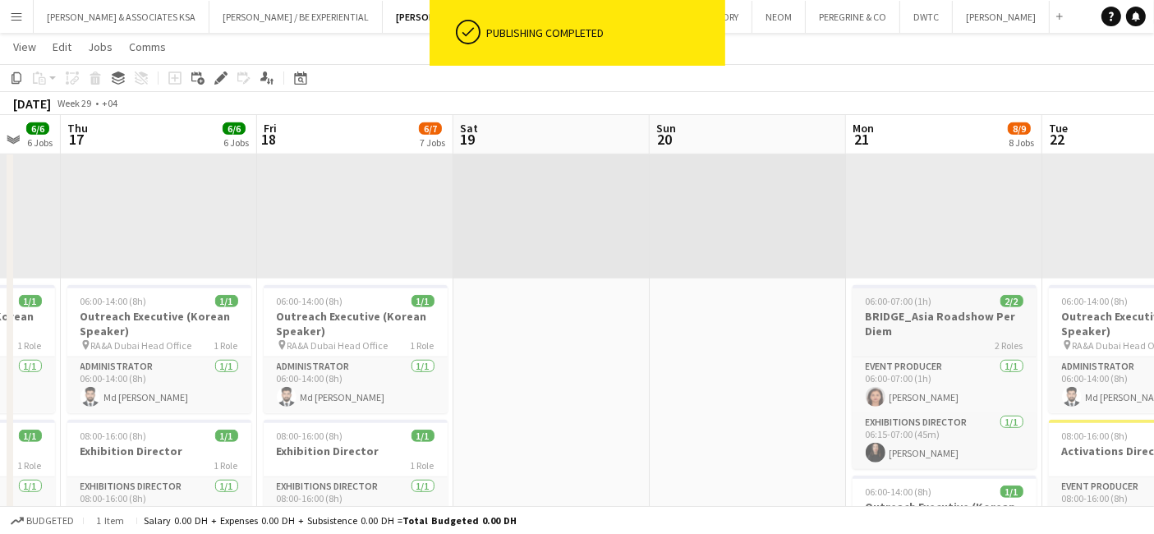
click at [920, 354] on app-job-card "06:00-07:00 (1h) 2/2 BRIDGE_Asia Roadshow Per Diem 2 Roles Event Producer [DATE…" at bounding box center [945, 377] width 184 height 184
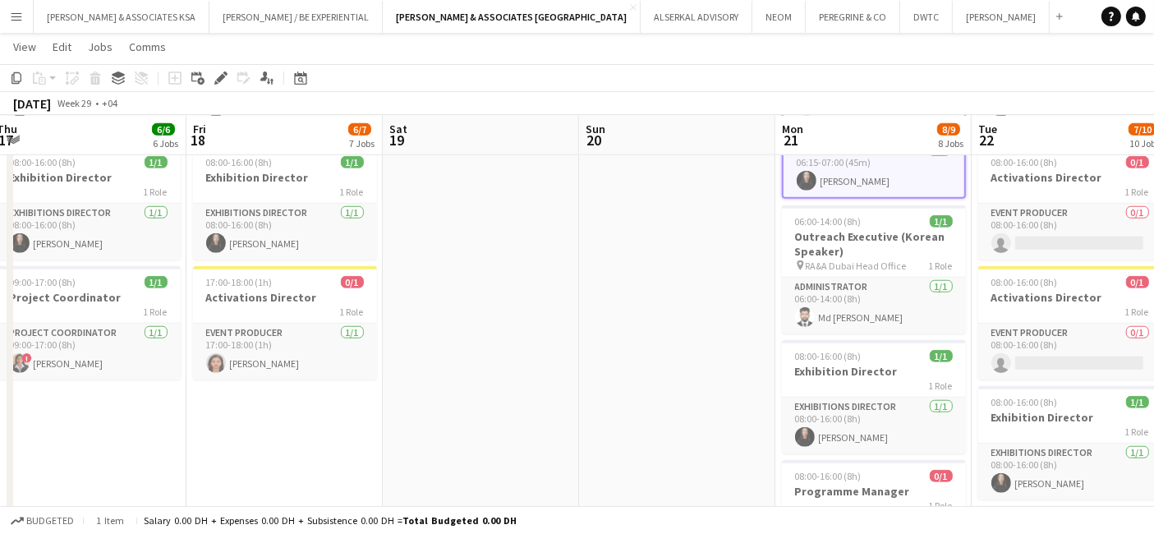
scroll to position [0, 392]
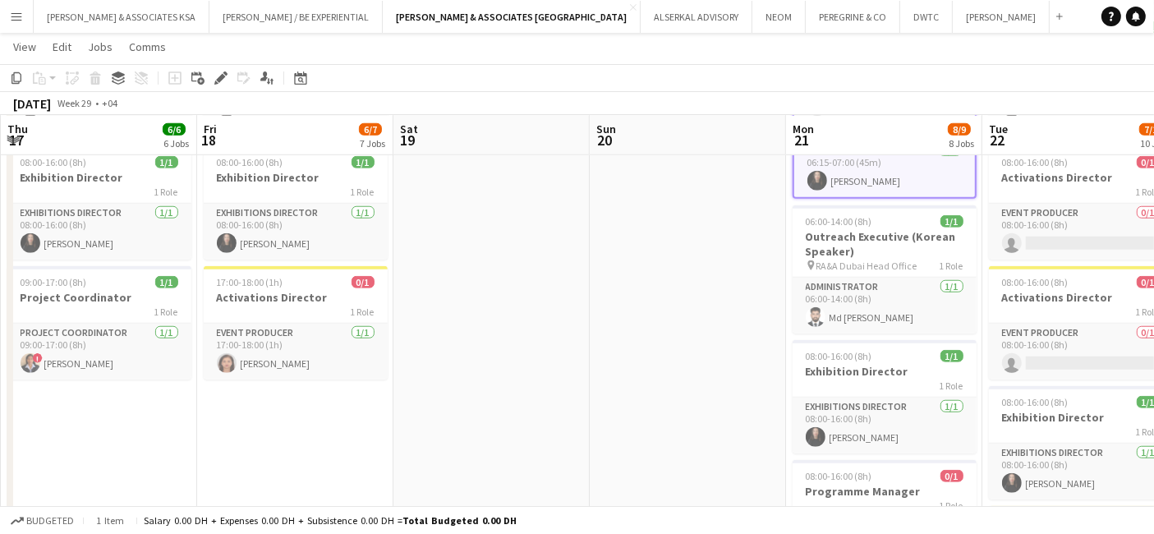
drag, startPoint x: 760, startPoint y: 395, endPoint x: 700, endPoint y: 397, distance: 60.0
click at [286, 329] on app-card-role "Event Producer [DATE] 17:00-18:00 (1h) [PERSON_NAME]" at bounding box center [296, 352] width 184 height 56
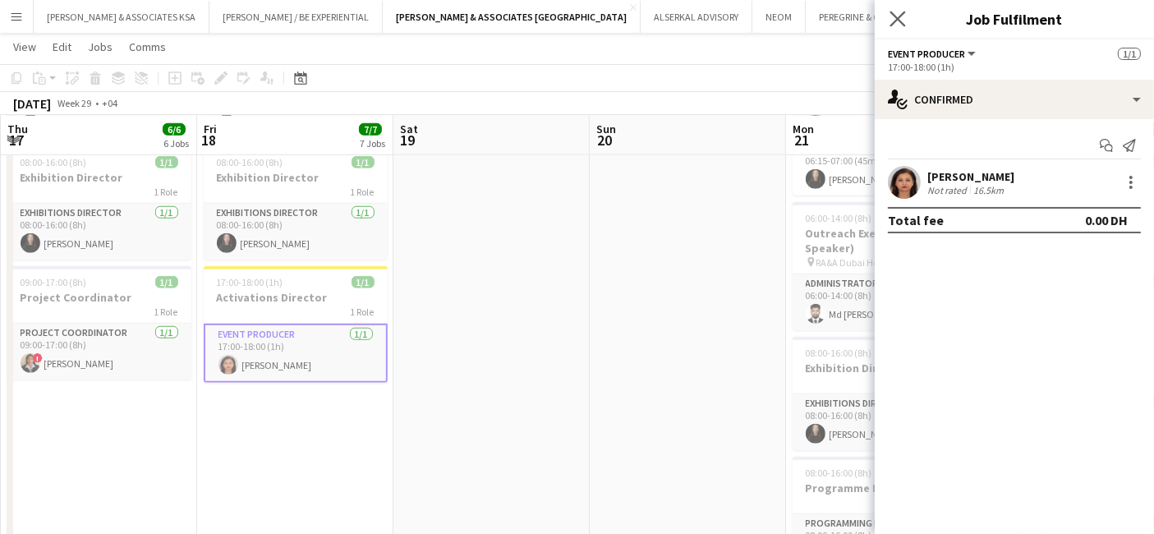
click at [898, 9] on app-icon "Close pop-in" at bounding box center [898, 19] width 24 height 24
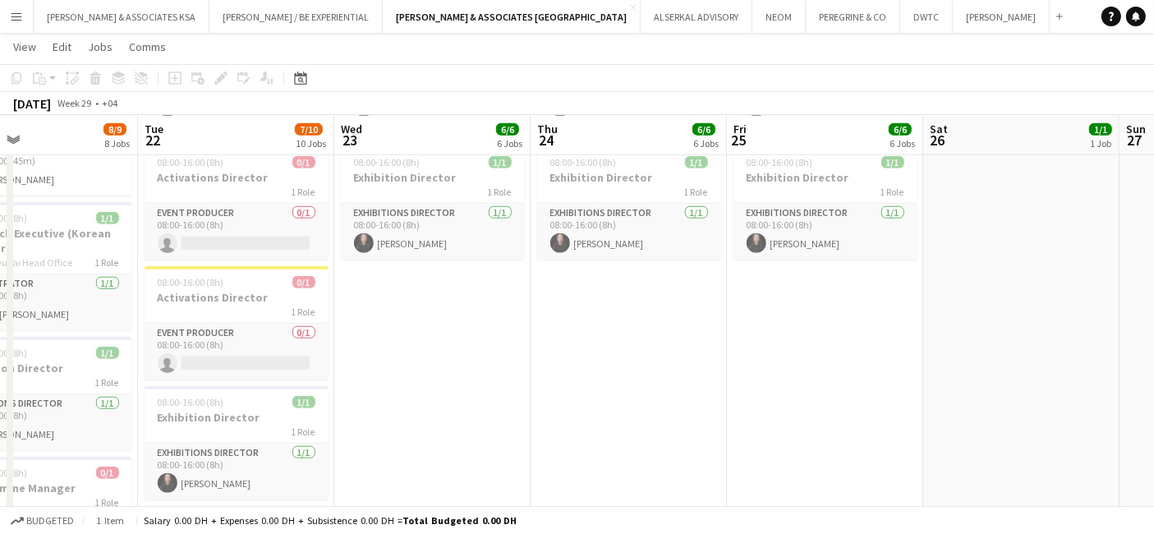
scroll to position [0, 650]
drag, startPoint x: 868, startPoint y: 348, endPoint x: 22, endPoint y: 369, distance: 846.4
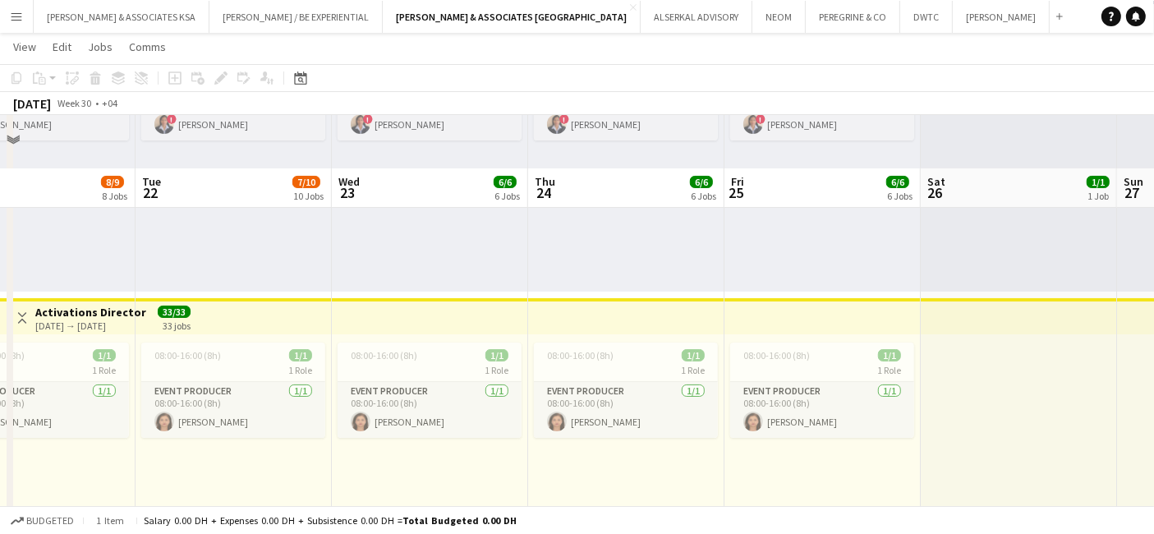
scroll to position [274, 0]
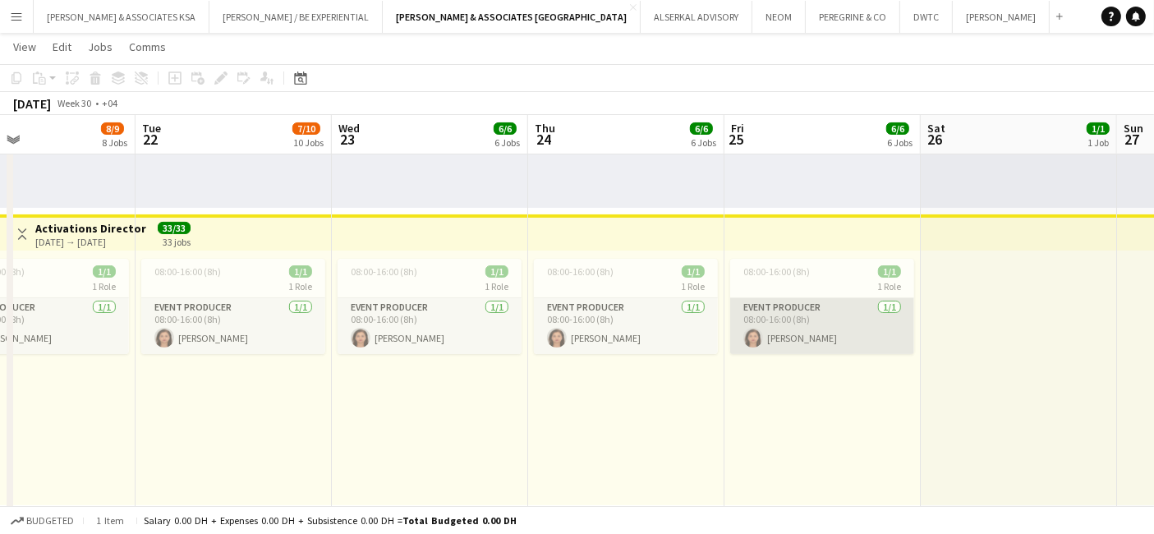
click at [798, 306] on app-card-role "Event Producer [DATE] 08:00-16:00 (8h) [PERSON_NAME]" at bounding box center [822, 326] width 184 height 56
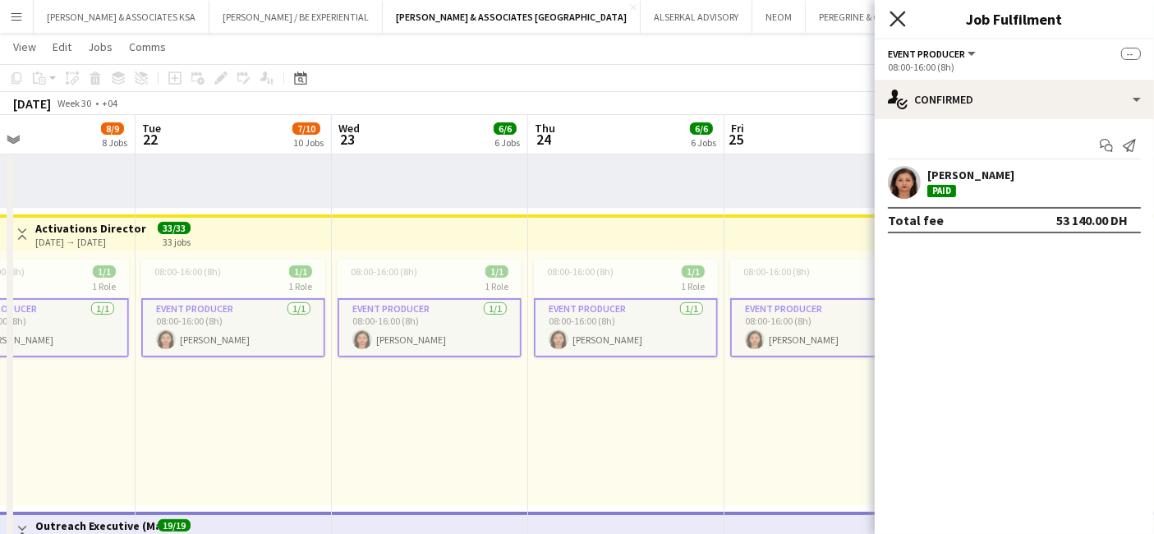
click at [900, 17] on icon at bounding box center [898, 19] width 16 height 16
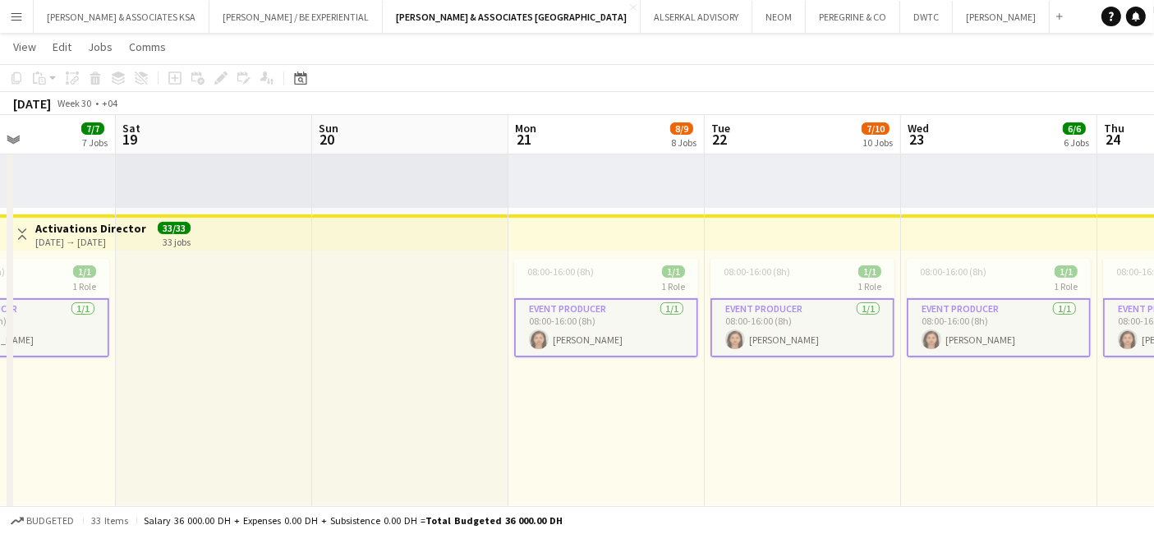
drag, startPoint x: 347, startPoint y: 466, endPoint x: 916, endPoint y: 438, distance: 570.0
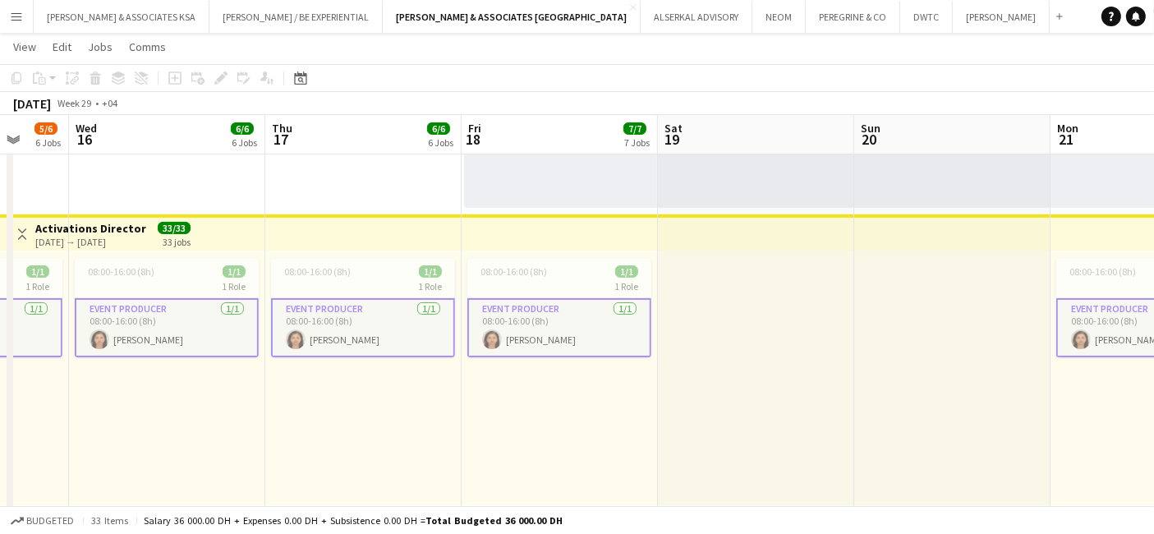
drag, startPoint x: 429, startPoint y: 431, endPoint x: 953, endPoint y: 419, distance: 524.3
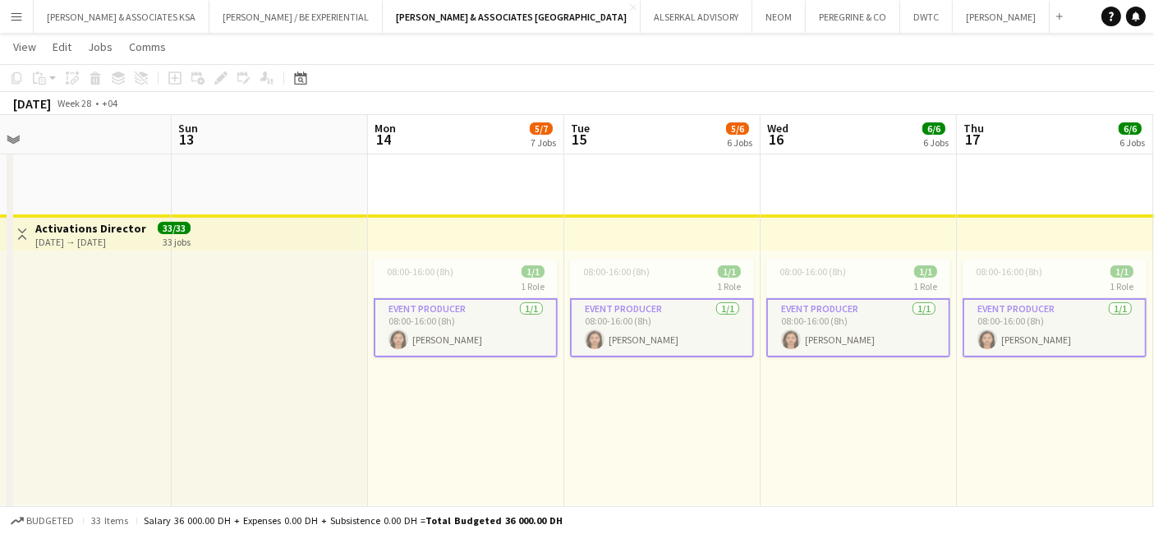
drag, startPoint x: 440, startPoint y: 425, endPoint x: 1131, endPoint y: 421, distance: 690.9
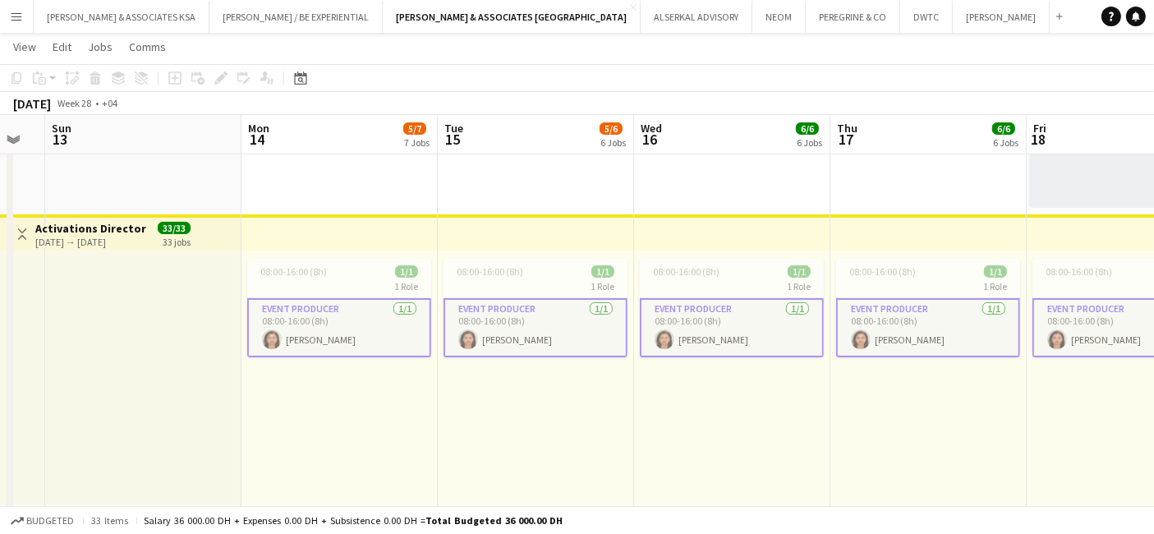
scroll to position [0, 675]
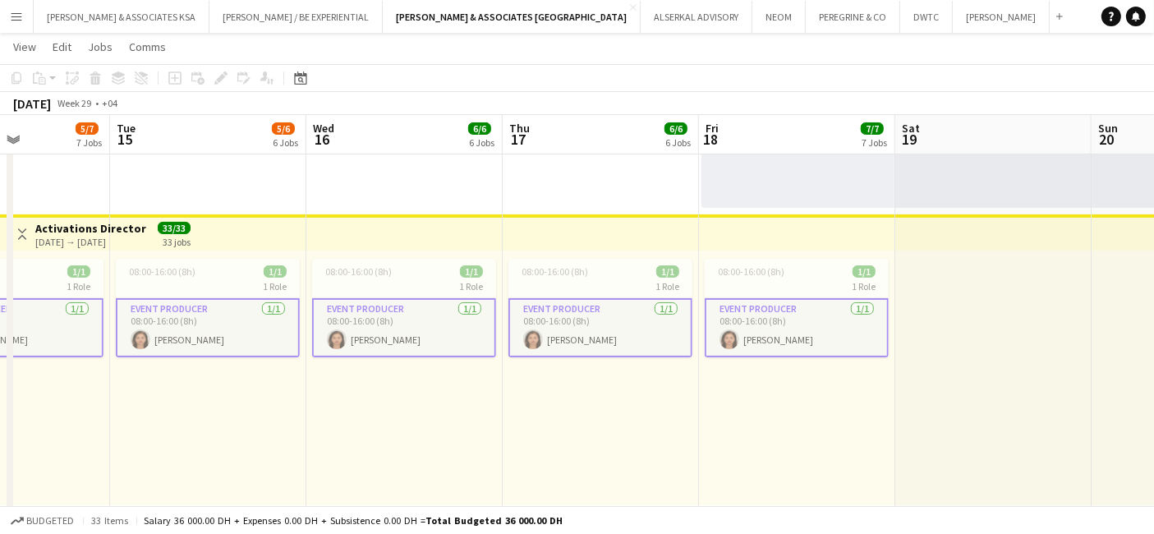
drag, startPoint x: 473, startPoint y: 421, endPoint x: 0, endPoint y: 376, distance: 475.2
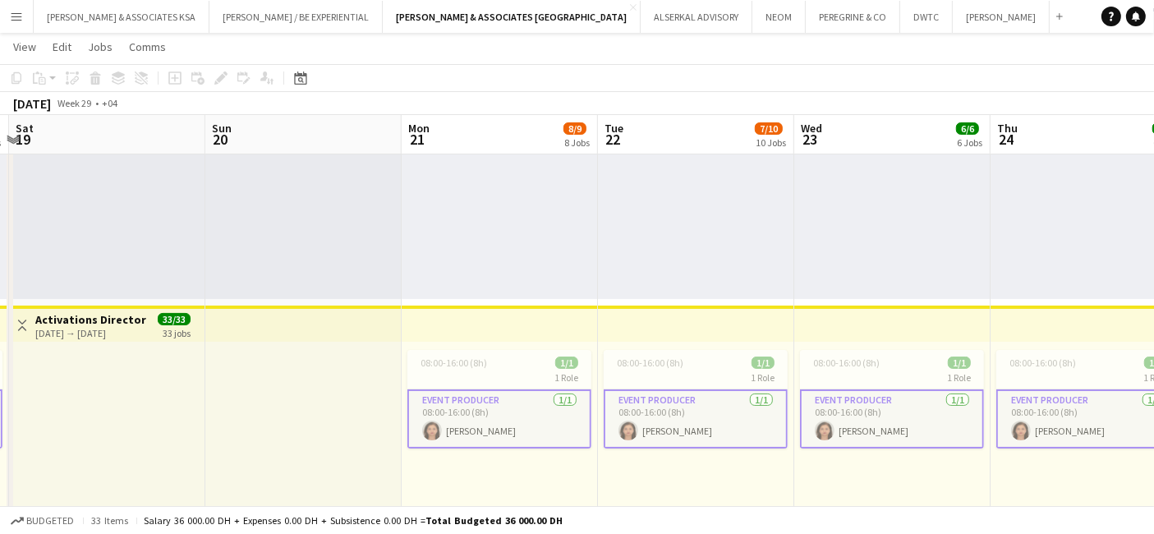
scroll to position [0, 637]
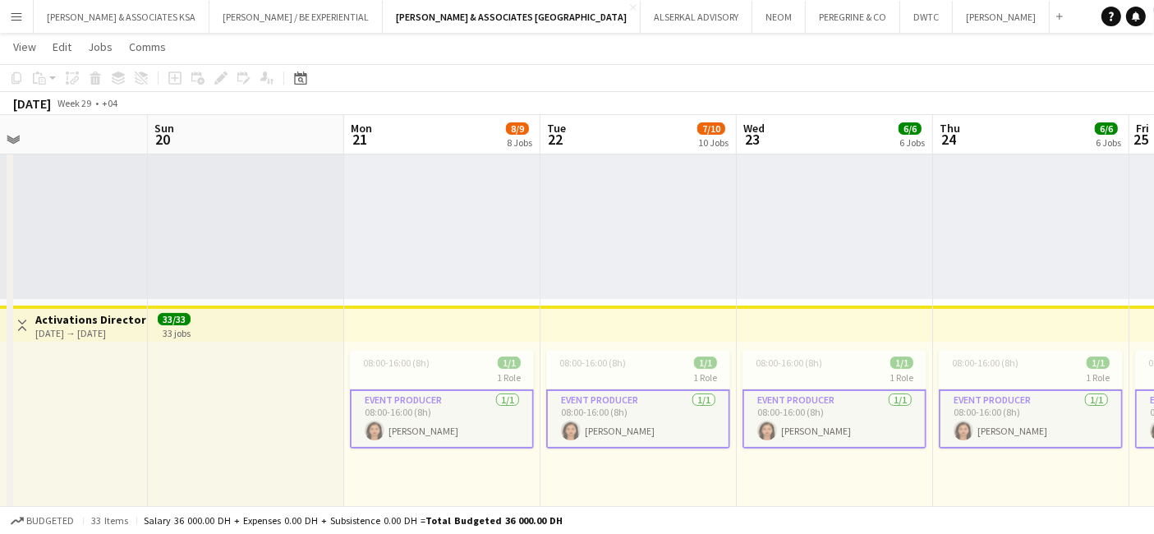
drag, startPoint x: 881, startPoint y: 399, endPoint x: 0, endPoint y: 351, distance: 882.8
click at [435, 367] on div "08:00-16:00 (8h) 1/1" at bounding box center [442, 363] width 184 height 12
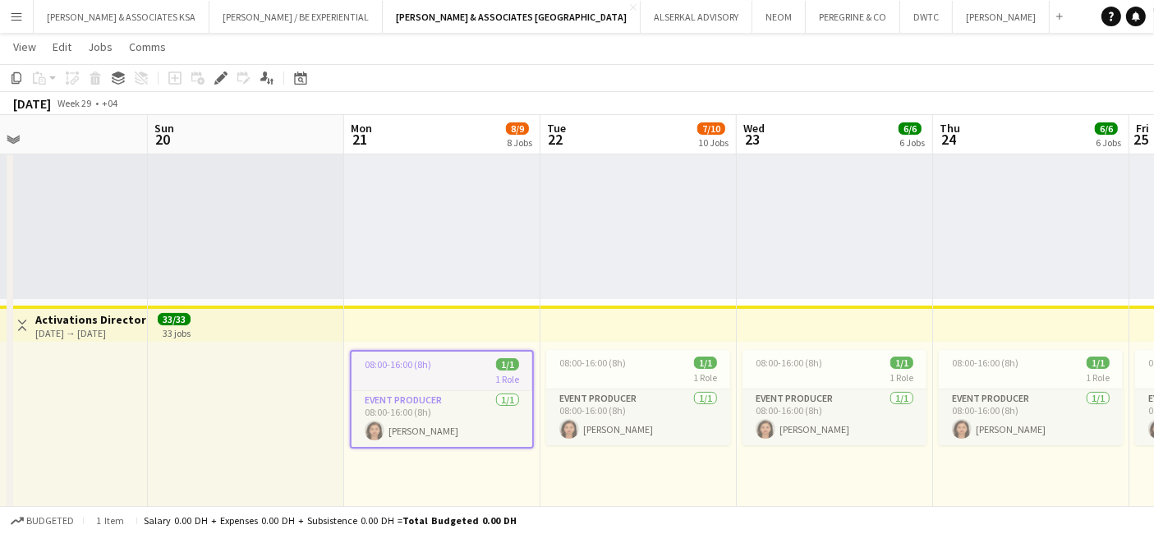
click at [431, 367] on div "08:00-16:00 (8h) 1/1" at bounding box center [442, 364] width 181 height 12
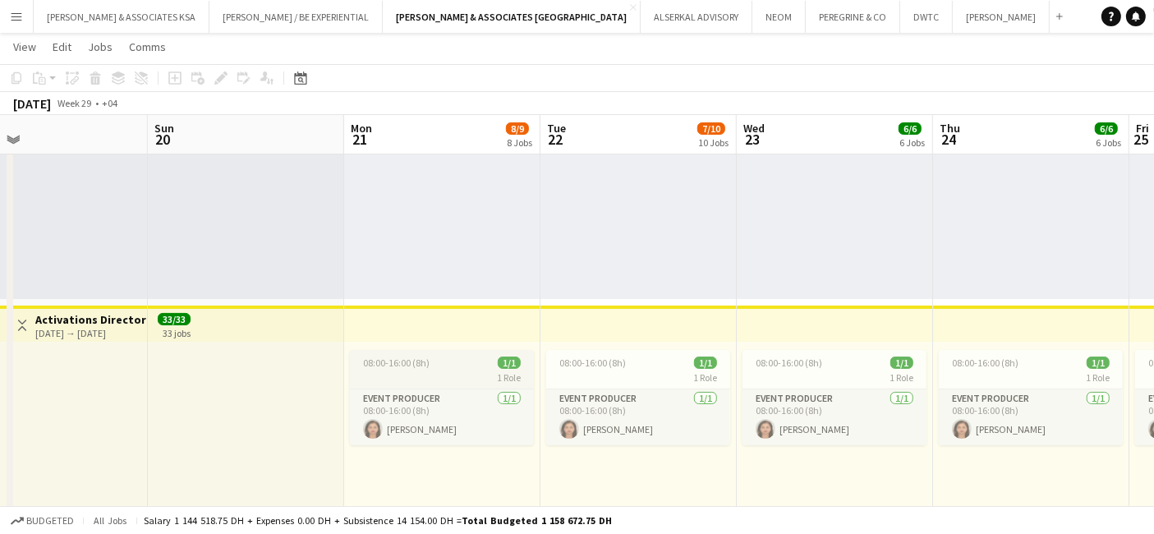
click at [431, 367] on div "08:00-16:00 (8h) 1/1" at bounding box center [442, 363] width 184 height 12
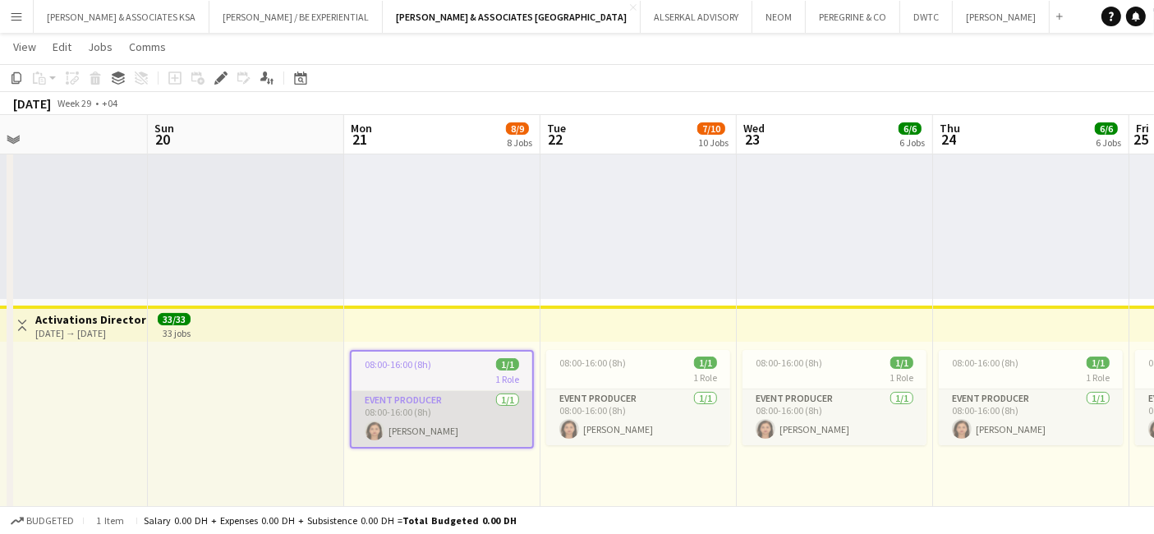
click at [397, 392] on app-card-role "Event Producer [DATE] 08:00-16:00 (8h) [PERSON_NAME]" at bounding box center [442, 419] width 181 height 56
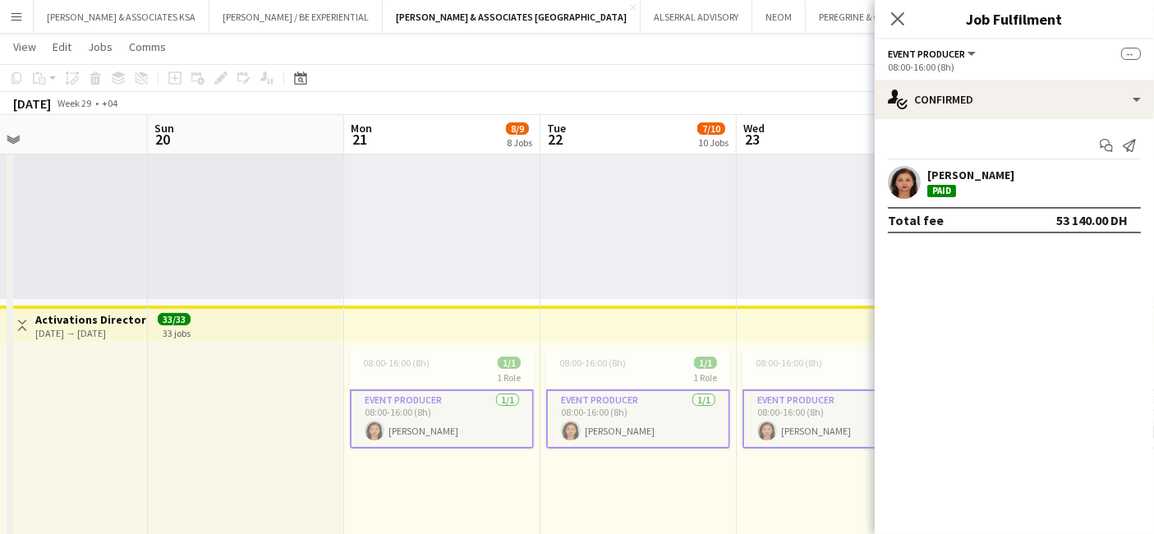
click at [605, 403] on app-card-role "Event Producer [DATE] 08:00-16:00 (8h) [PERSON_NAME]" at bounding box center [638, 418] width 184 height 59
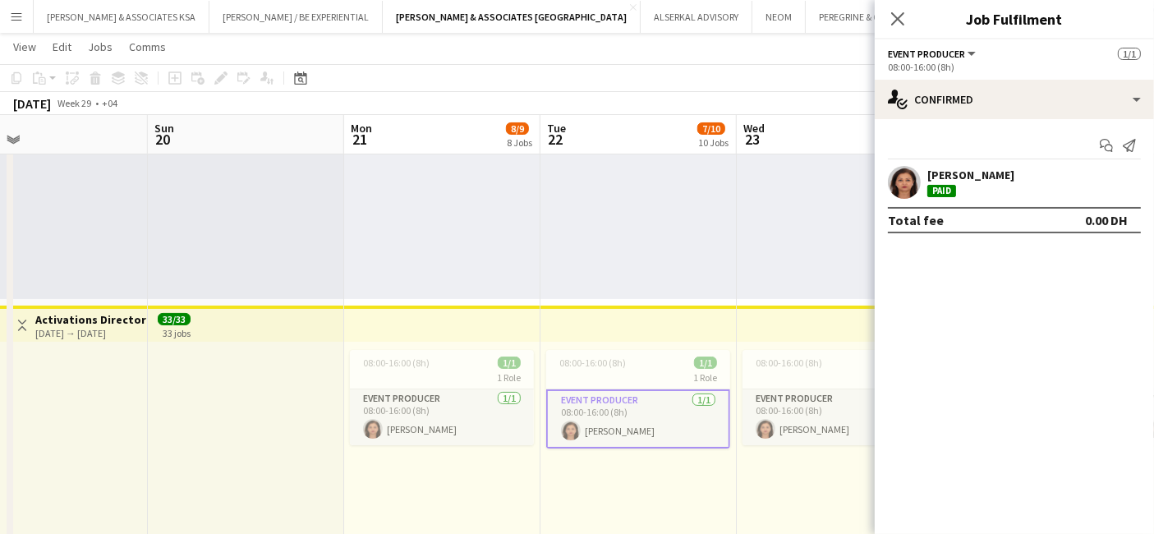
click at [646, 222] on div "09:00-17:00 (8h) 1/1 1 Role Project Coordinator [DATE] 09:00-17:00 (8h) ! [PERS…" at bounding box center [639, 171] width 196 height 255
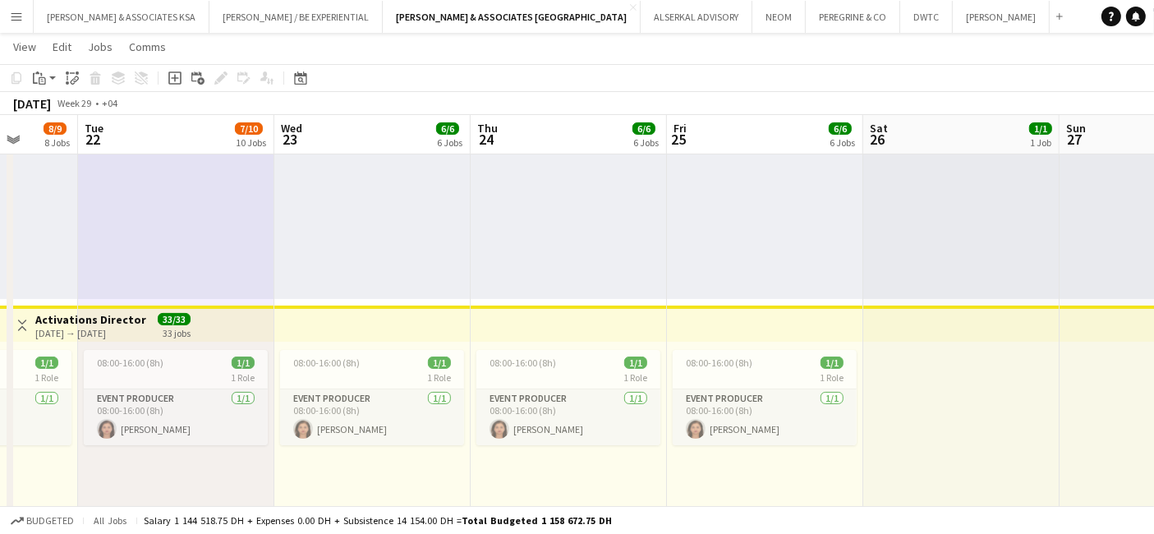
scroll to position [0, 636]
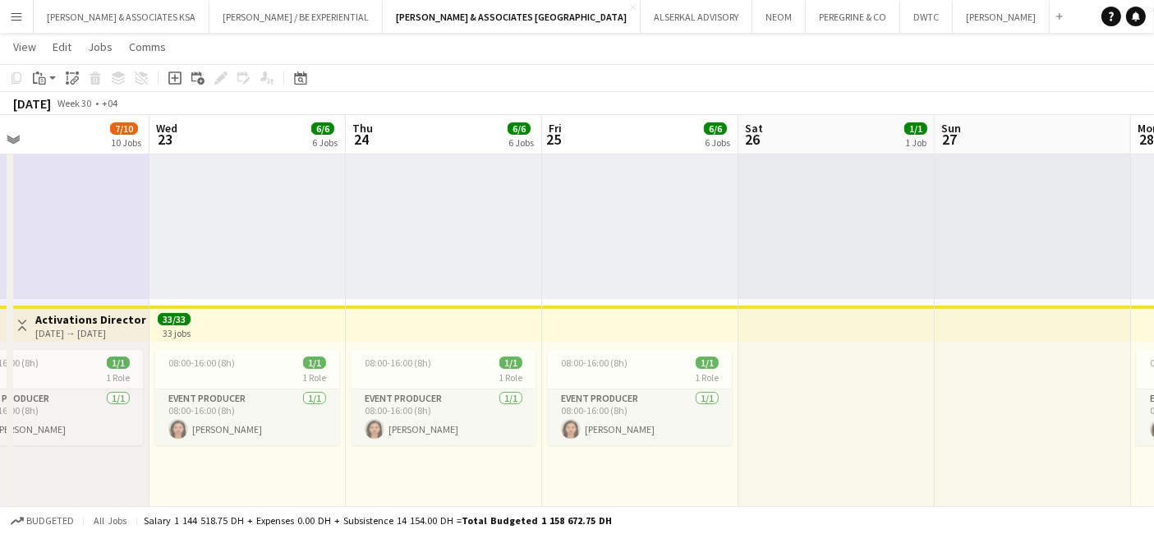
drag, startPoint x: 858, startPoint y: 458, endPoint x: 270, endPoint y: 444, distance: 587.5
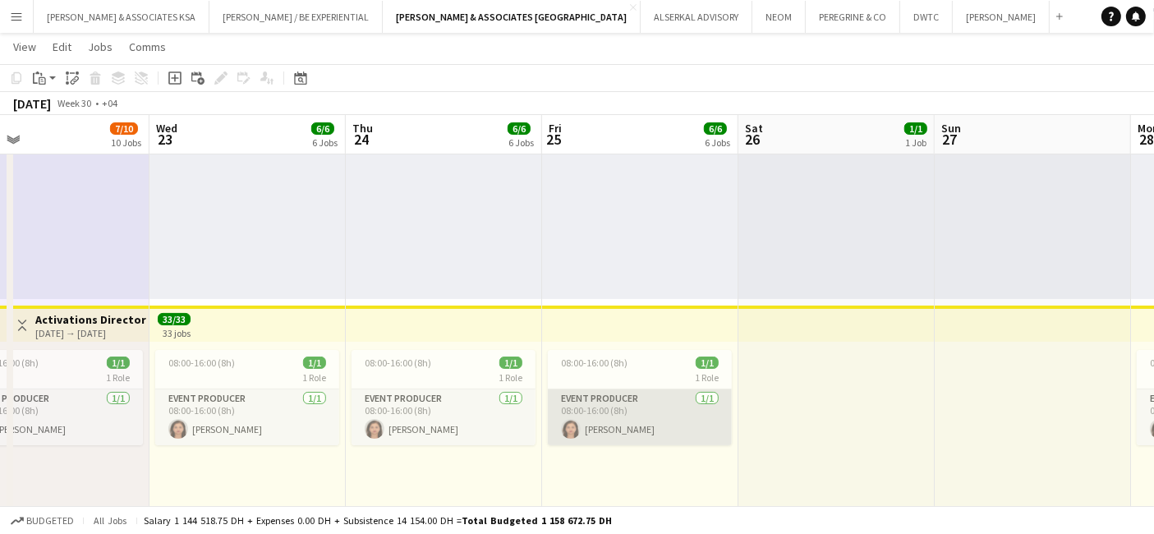
click at [575, 407] on app-card-role "Event Producer [DATE] 08:00-16:00 (8h) [PERSON_NAME]" at bounding box center [640, 417] width 184 height 56
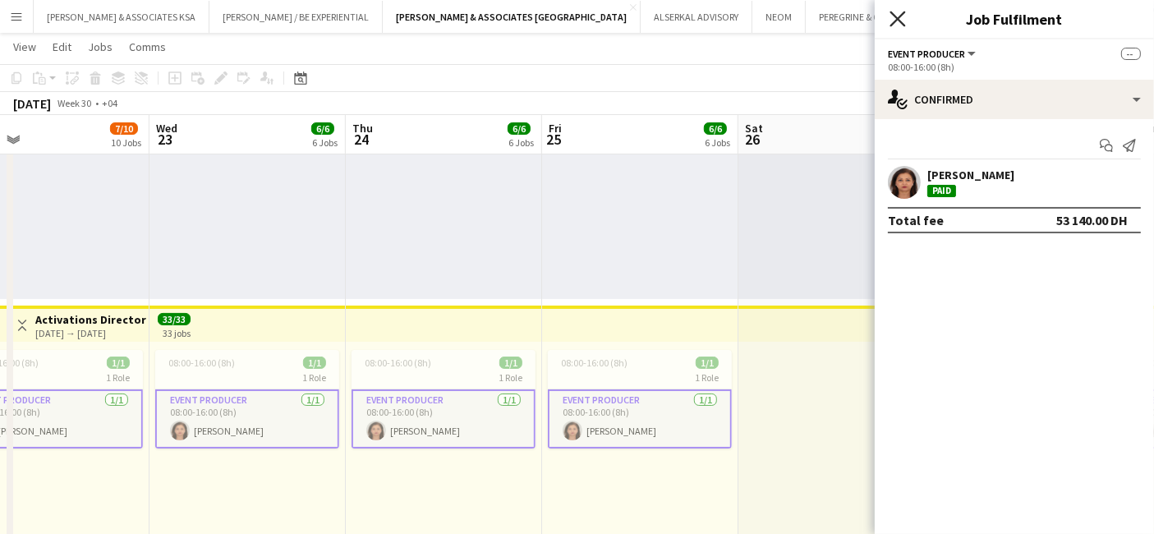
click at [901, 17] on icon "Close pop-in" at bounding box center [898, 19] width 16 height 16
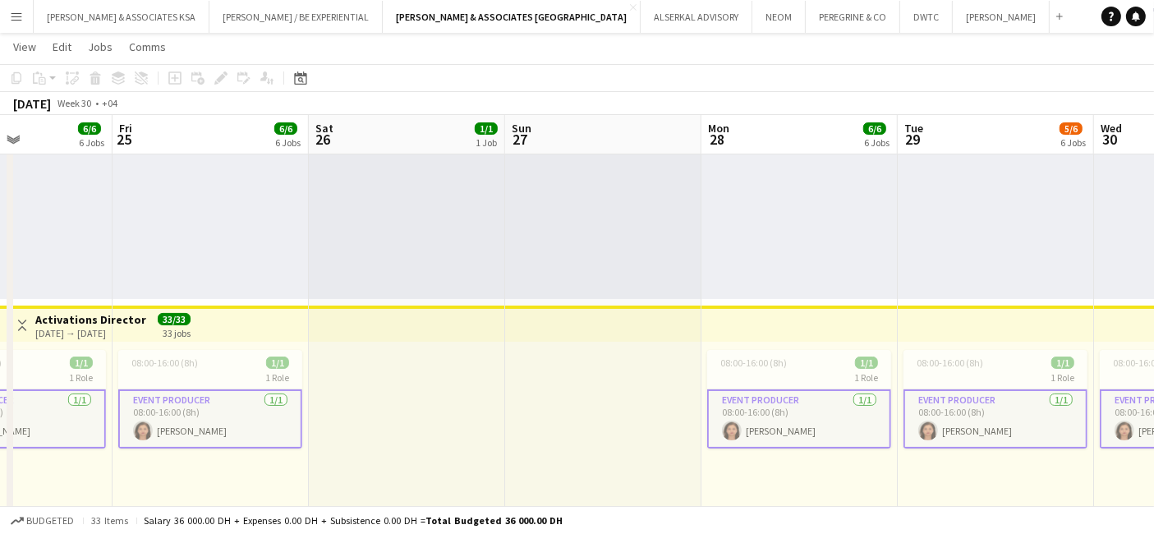
drag, startPoint x: 535, startPoint y: 313, endPoint x: 104, endPoint y: 299, distance: 430.7
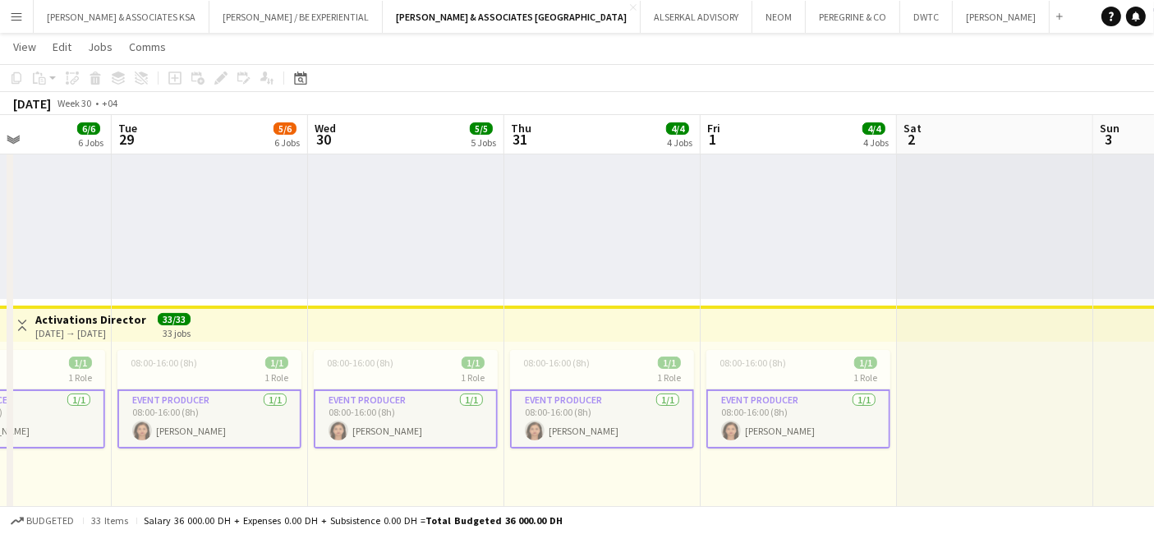
scroll to position [0, 406]
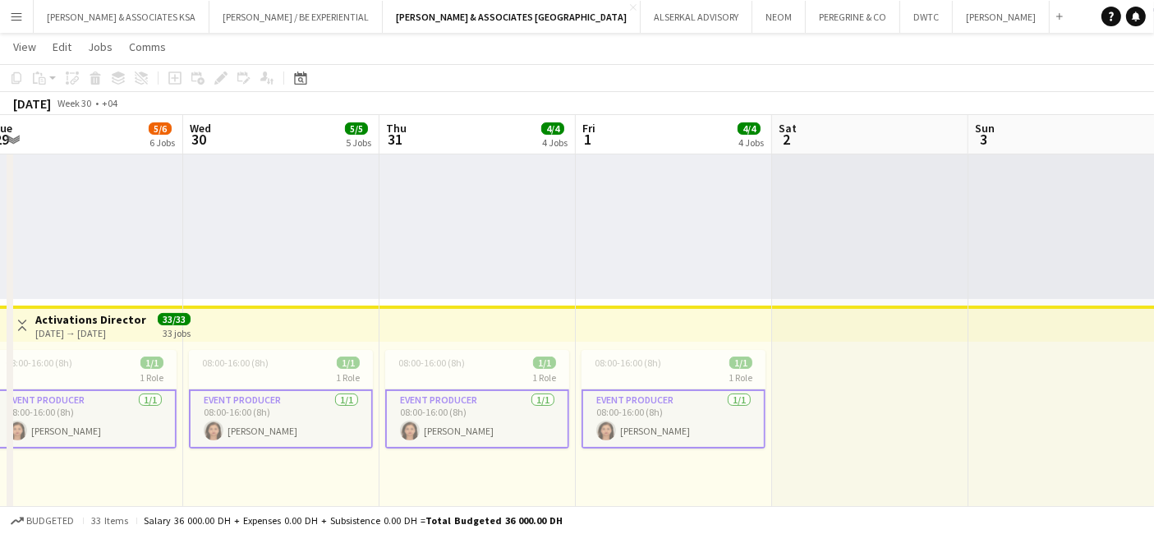
drag, startPoint x: 692, startPoint y: 329, endPoint x: 0, endPoint y: 264, distance: 694.7
click at [12, 6] on button "Menu" at bounding box center [16, 16] width 33 height 33
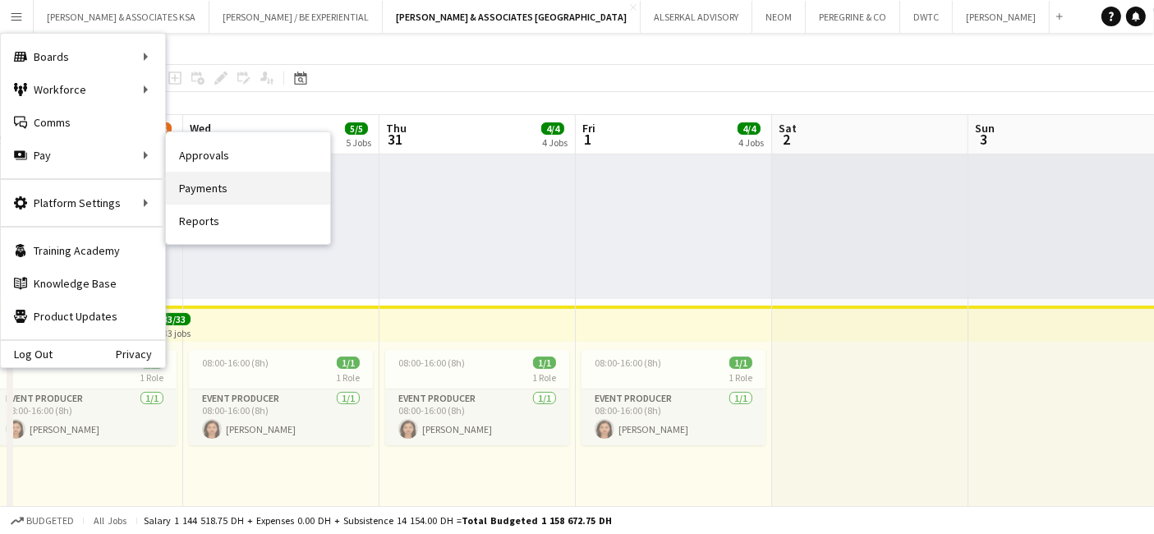
click at [237, 189] on link "Payments" at bounding box center [248, 188] width 164 height 33
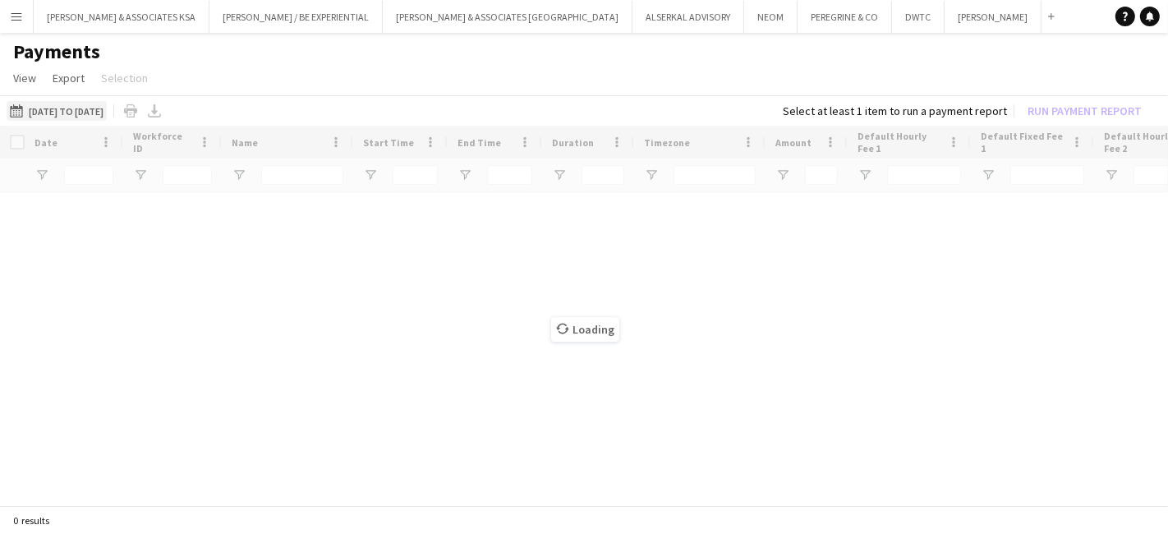
click at [62, 109] on button "[DATE] to [DATE] [DATE] to [DATE]" at bounding box center [57, 111] width 100 height 20
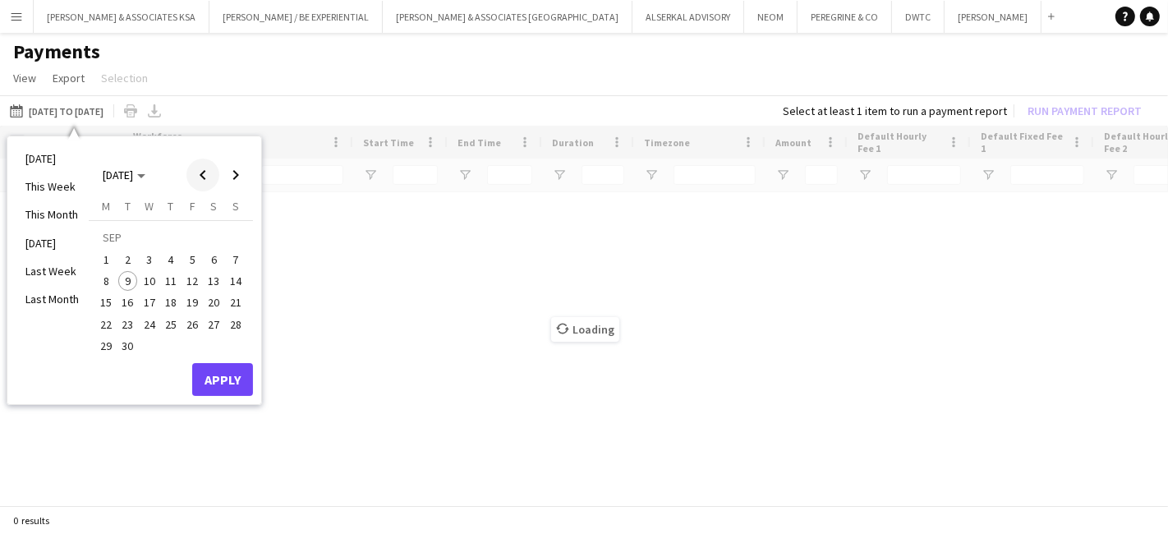
click at [205, 168] on span "Previous month" at bounding box center [202, 175] width 33 height 33
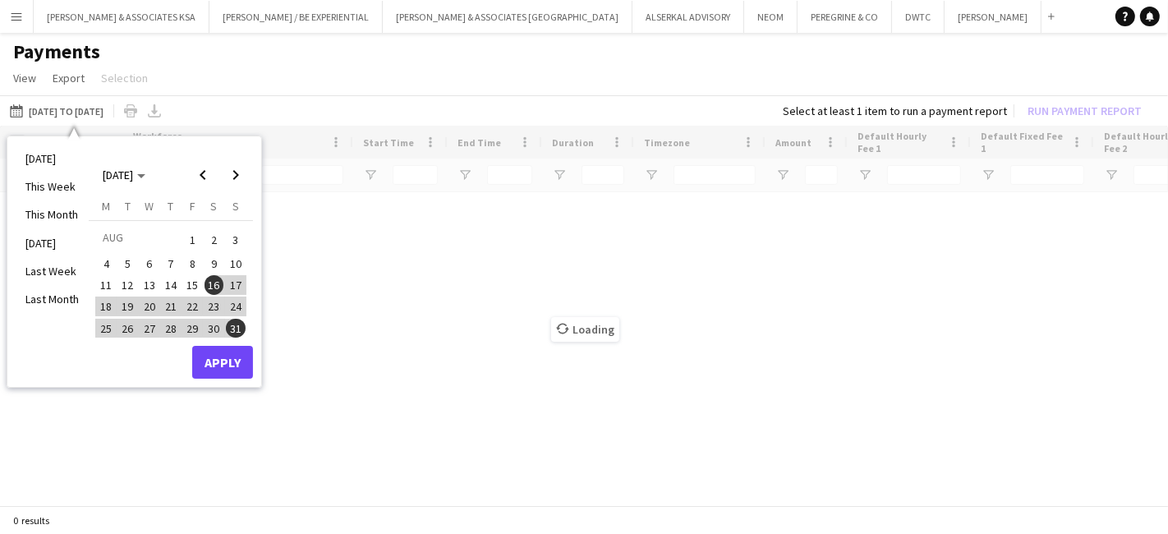
click at [183, 241] on span "1" at bounding box center [192, 239] width 20 height 23
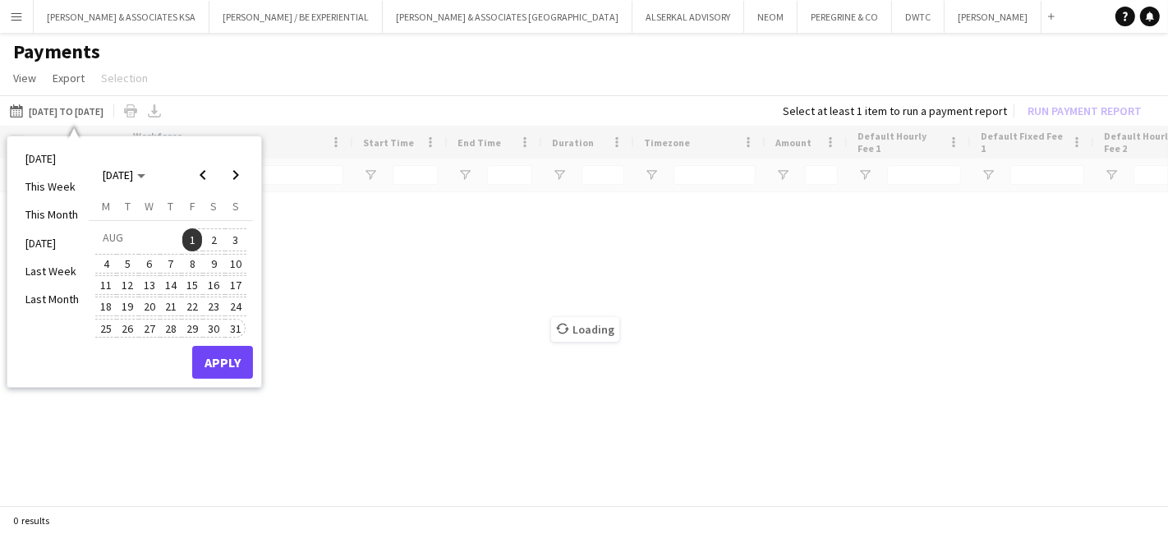
drag, startPoint x: 233, startPoint y: 329, endPoint x: 230, endPoint y: 347, distance: 19.2
click at [233, 329] on span "31" at bounding box center [236, 329] width 20 height 20
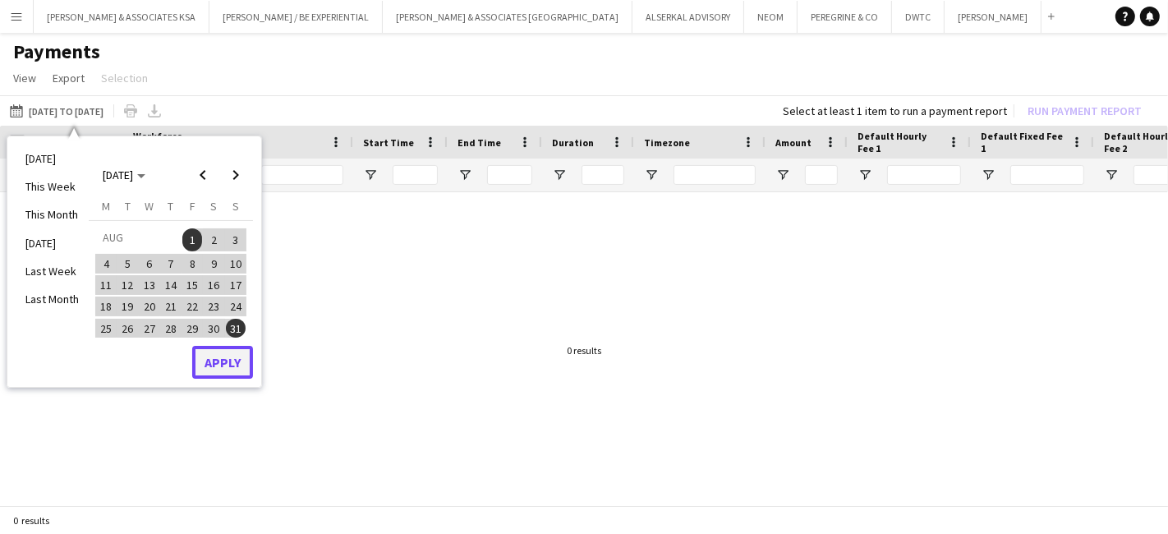
click at [230, 355] on button "Apply" at bounding box center [222, 362] width 61 height 33
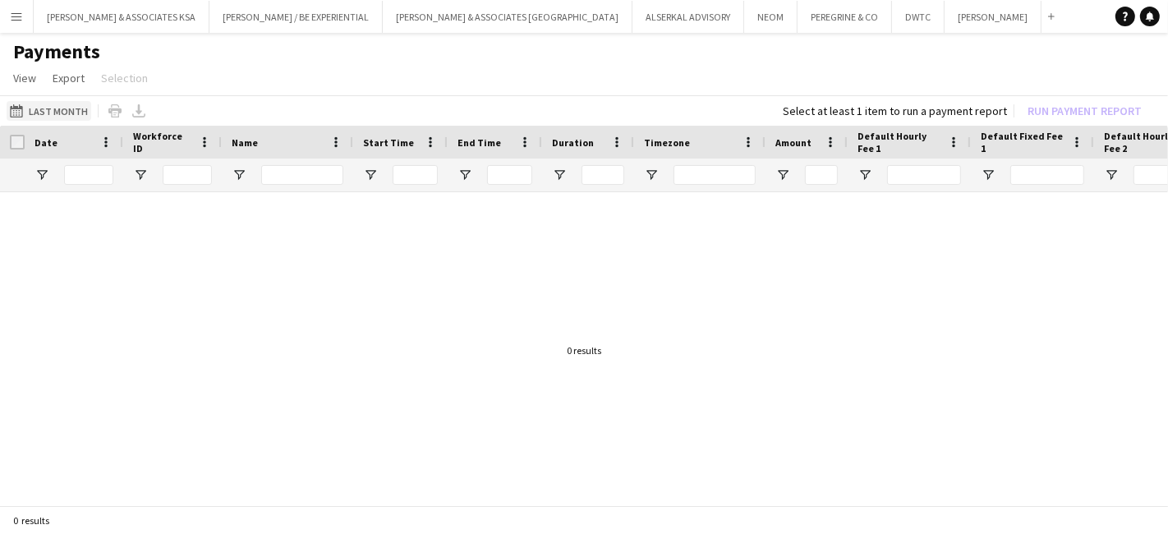
click at [43, 114] on button "[DATE] to [DATE] Last Month" at bounding box center [49, 111] width 85 height 20
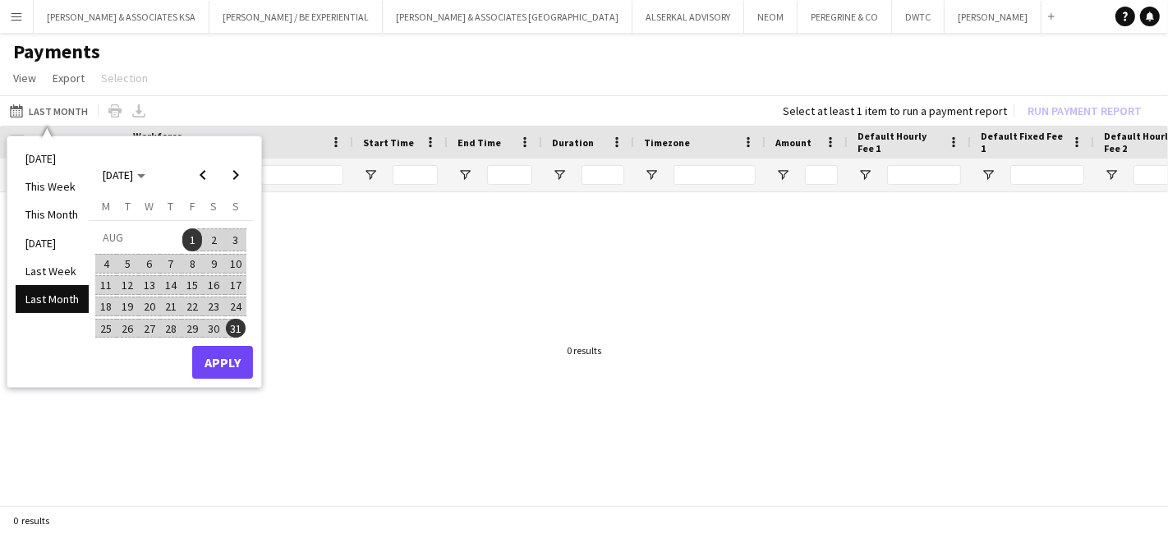
click at [186, 234] on span "1" at bounding box center [192, 239] width 20 height 23
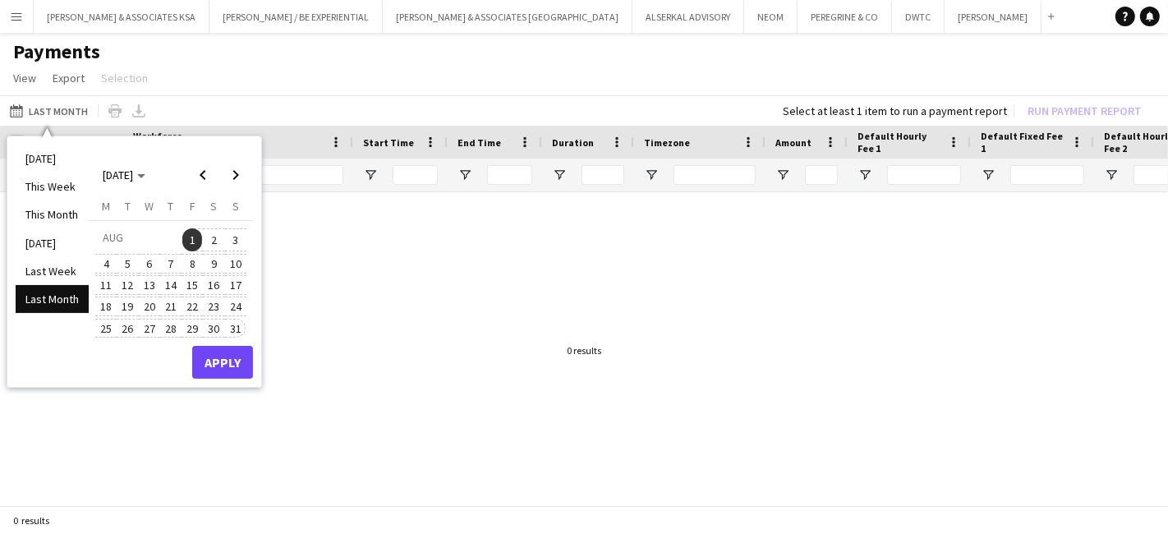
click at [230, 328] on span "31" at bounding box center [236, 329] width 20 height 20
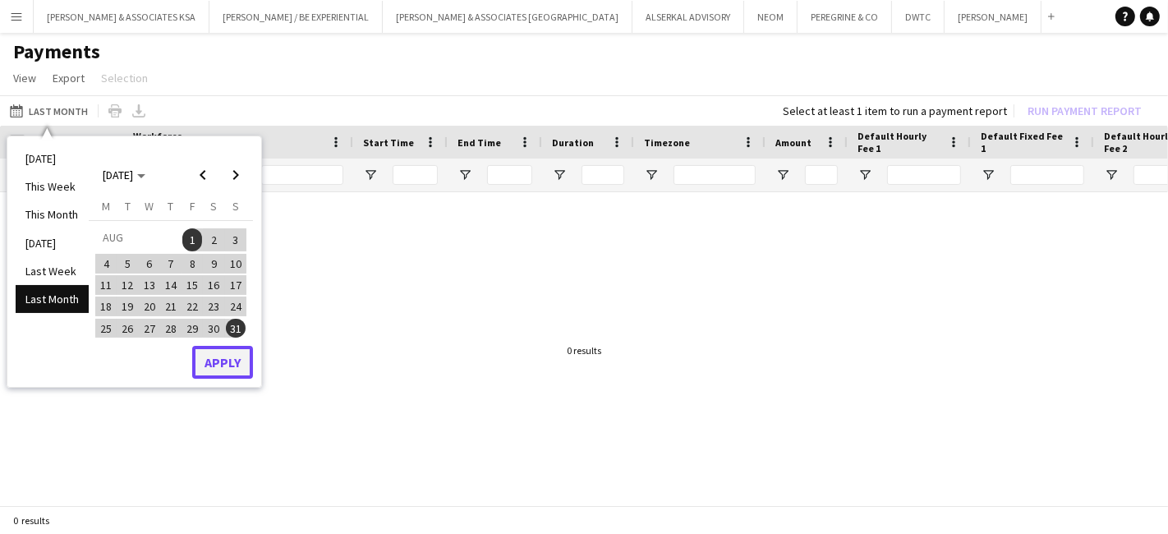
click at [237, 357] on button "Apply" at bounding box center [222, 362] width 61 height 33
